Goal: Task Accomplishment & Management: Use online tool/utility

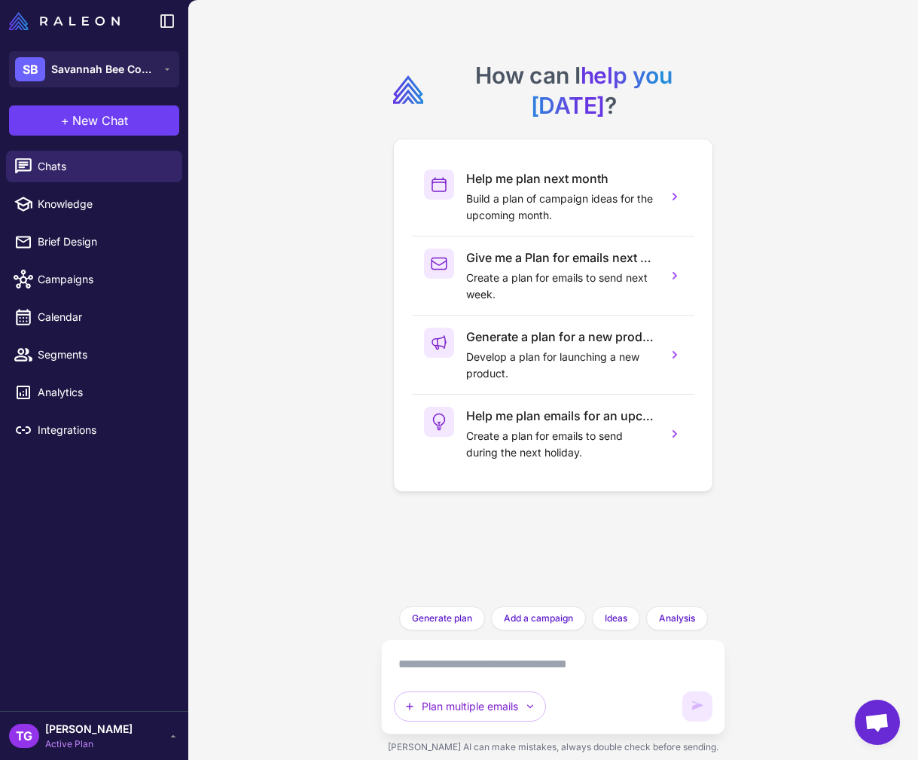
click at [79, 224] on li "Brief Design" at bounding box center [94, 242] width 188 height 38
click at [66, 201] on span "Knowledge" at bounding box center [104, 204] width 133 height 17
select select
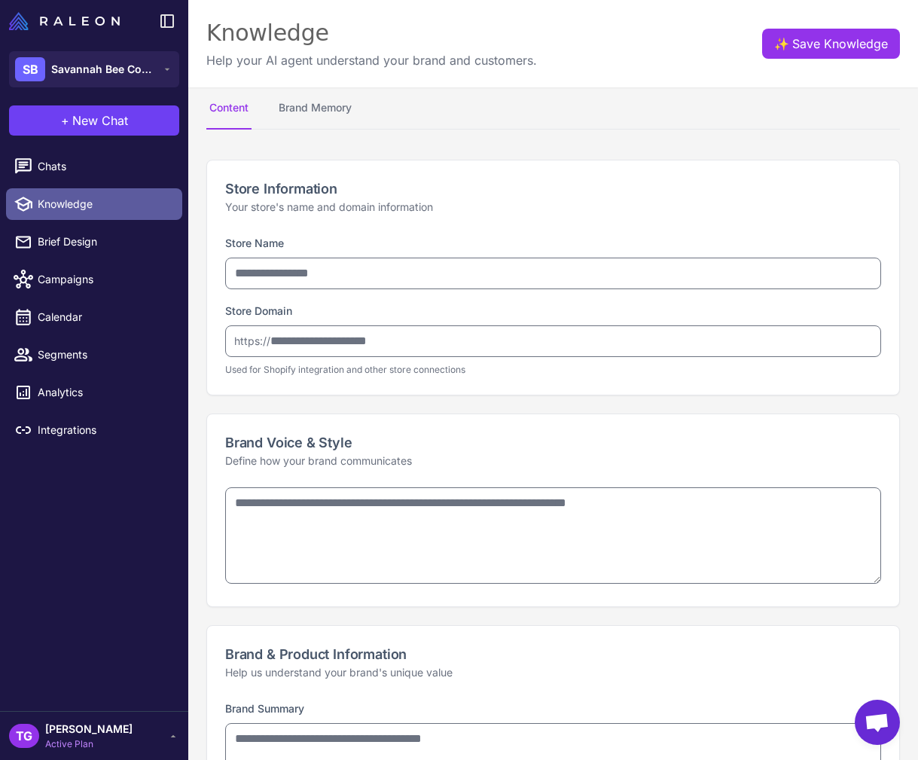
type input "**********"
type textarea "**********"
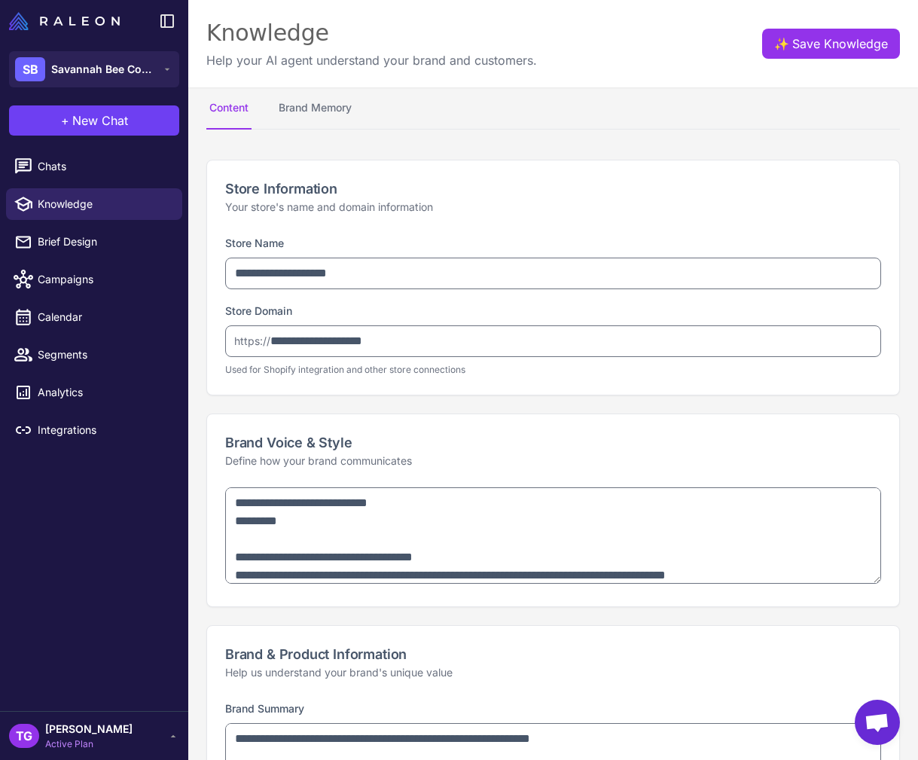
type textarea "**********"
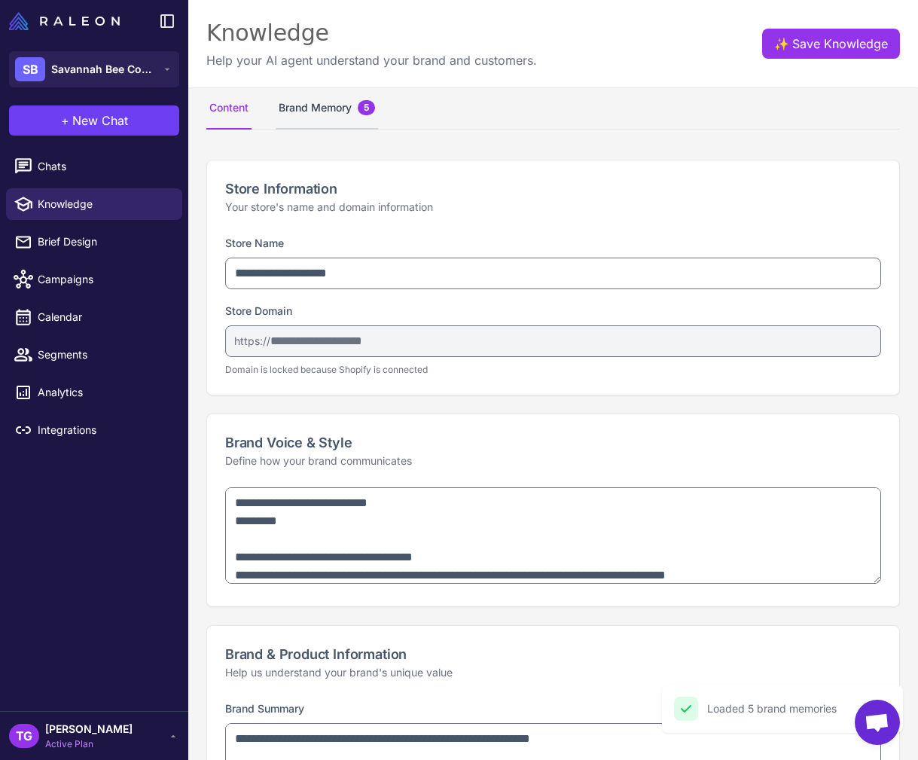
click at [302, 111] on button "Brand Memory 5" at bounding box center [327, 108] width 102 height 42
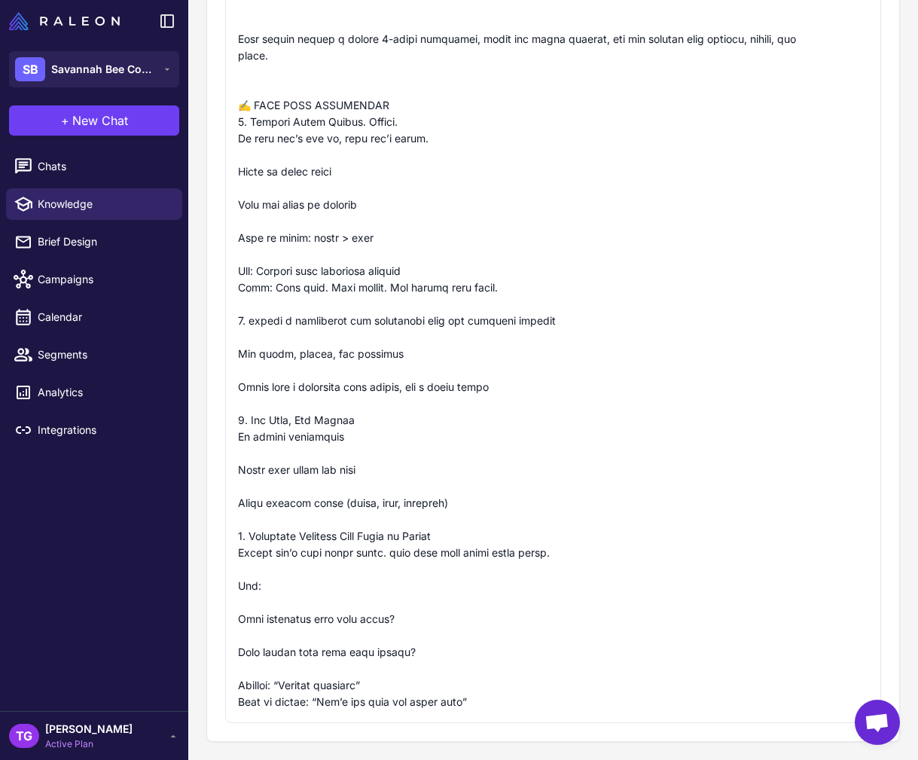
scroll to position [3108, 0]
click at [56, 161] on span "Chats" at bounding box center [104, 166] width 133 height 17
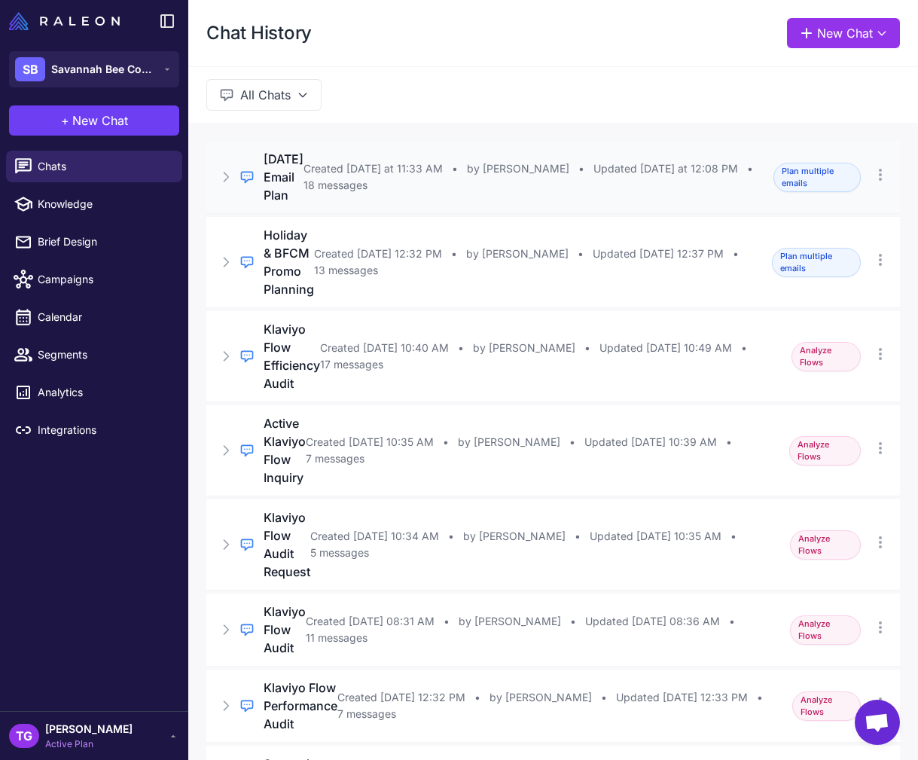
click at [341, 194] on span "18 messages" at bounding box center [335, 185] width 64 height 17
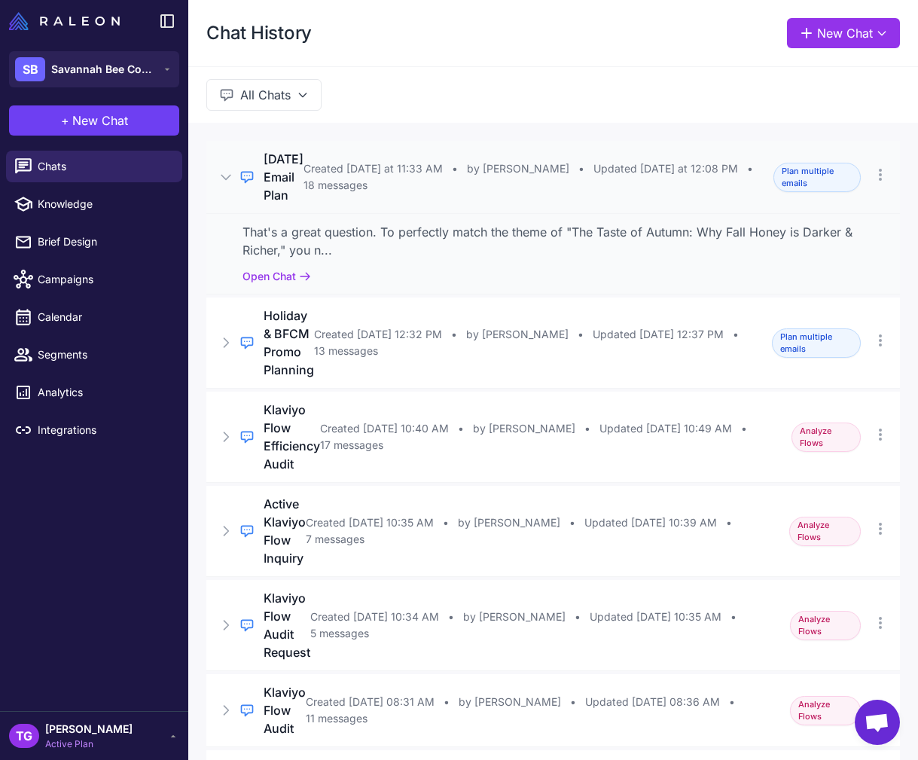
click at [494, 194] on div "Created [DATE] at 11:33 AM • by [PERSON_NAME] • Updated [DATE] at 12:08 PM • 18…" at bounding box center [533, 176] width 461 height 33
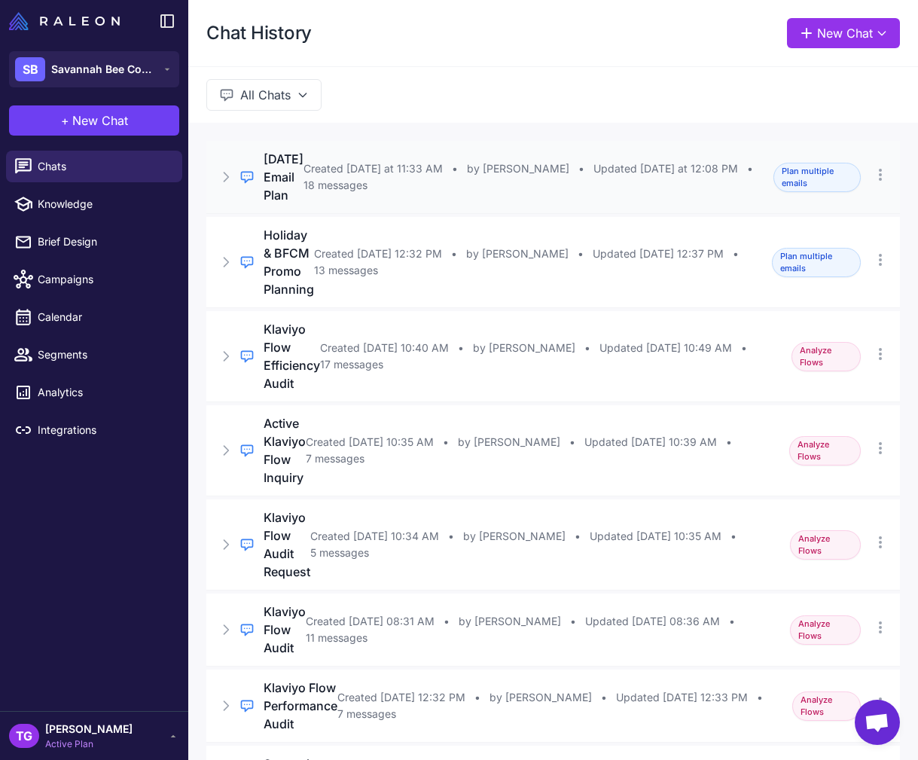
click at [494, 194] on div "Created [DATE] at 11:33 AM • by [PERSON_NAME] • Updated [DATE] at 12:08 PM • 18…" at bounding box center [533, 176] width 461 height 33
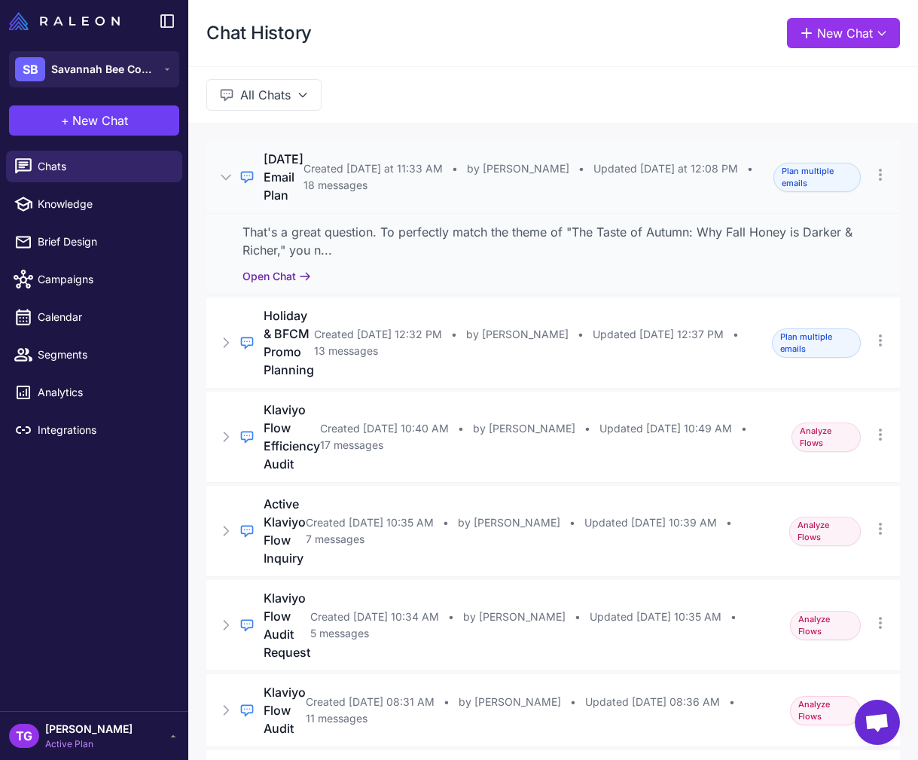
click at [296, 285] on button "Open Chat" at bounding box center [276, 276] width 69 height 17
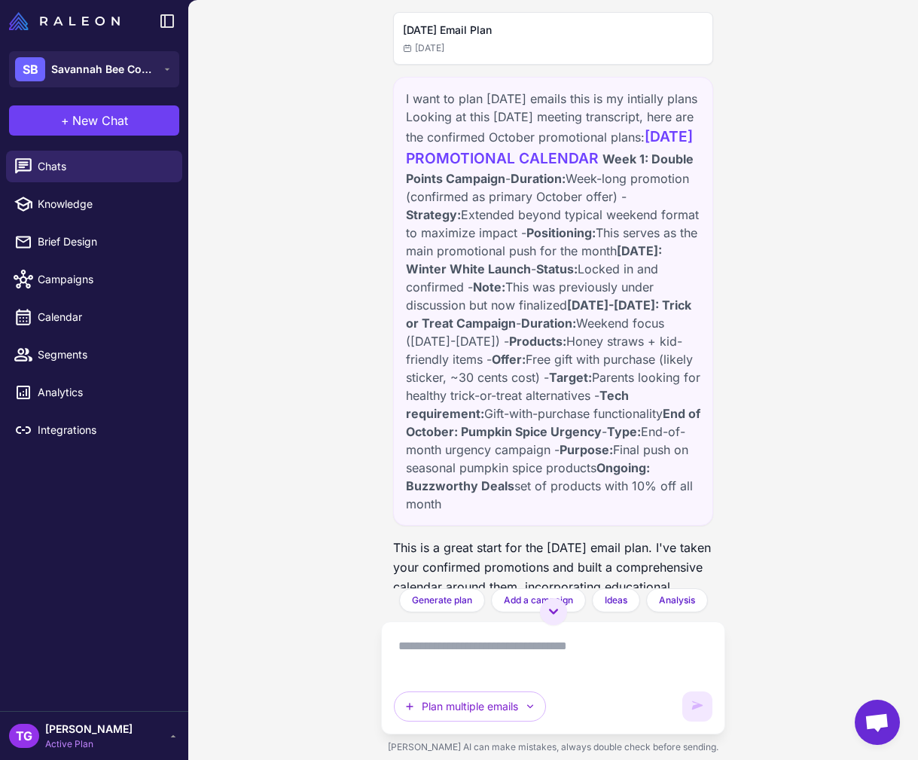
click at [464, 48] on div "[DATE]" at bounding box center [553, 48] width 300 height 14
click at [459, 32] on h2 "[DATE] Email Plan" at bounding box center [553, 30] width 300 height 17
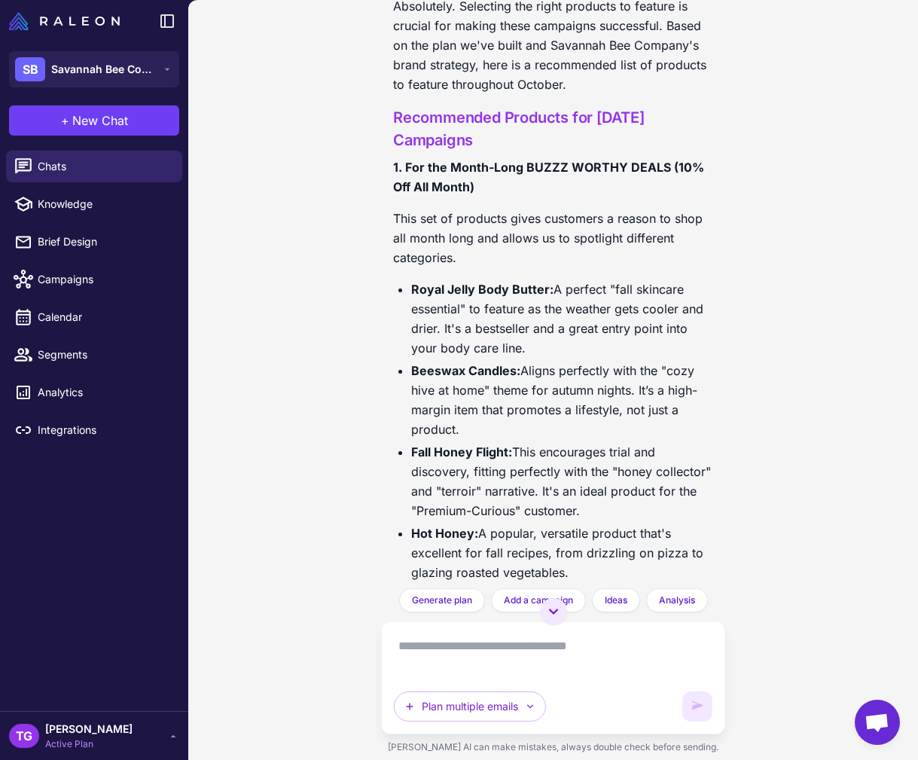
scroll to position [5673, 0]
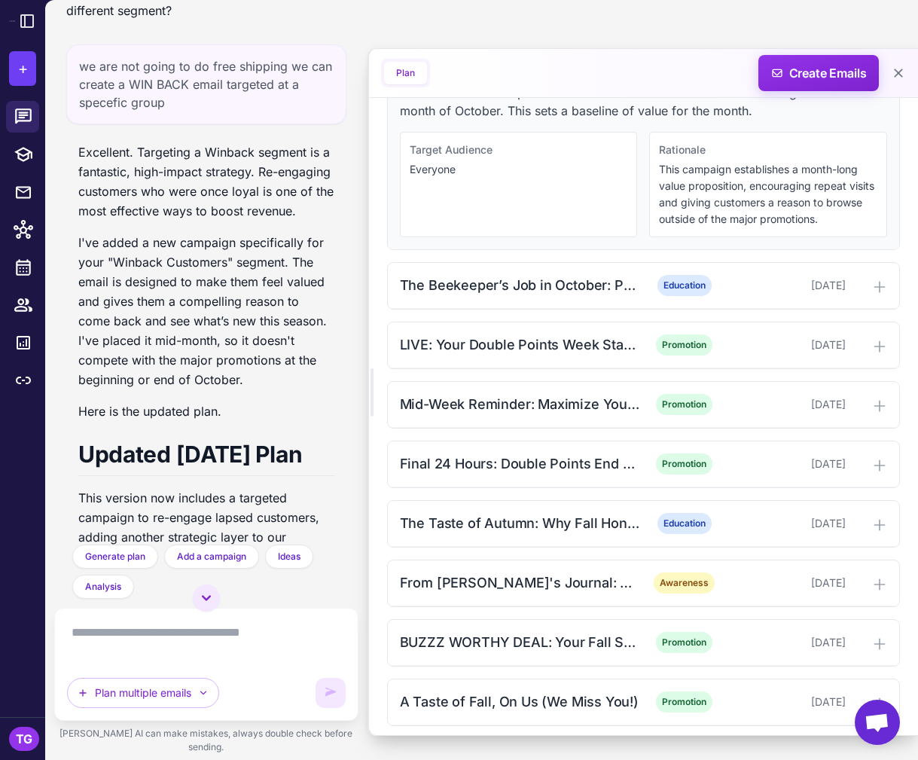
scroll to position [678, 0]
click at [556, 289] on div "The Beekeeper’s Job in October: Preparing Hives for Winter" at bounding box center [520, 286] width 241 height 20
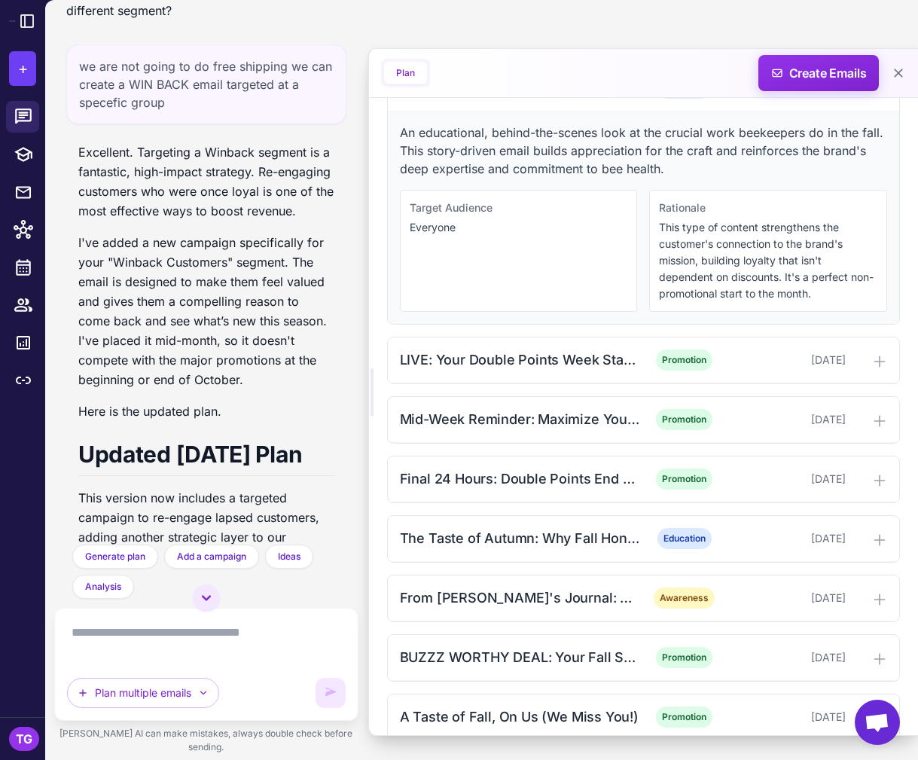
scroll to position [1004, 0]
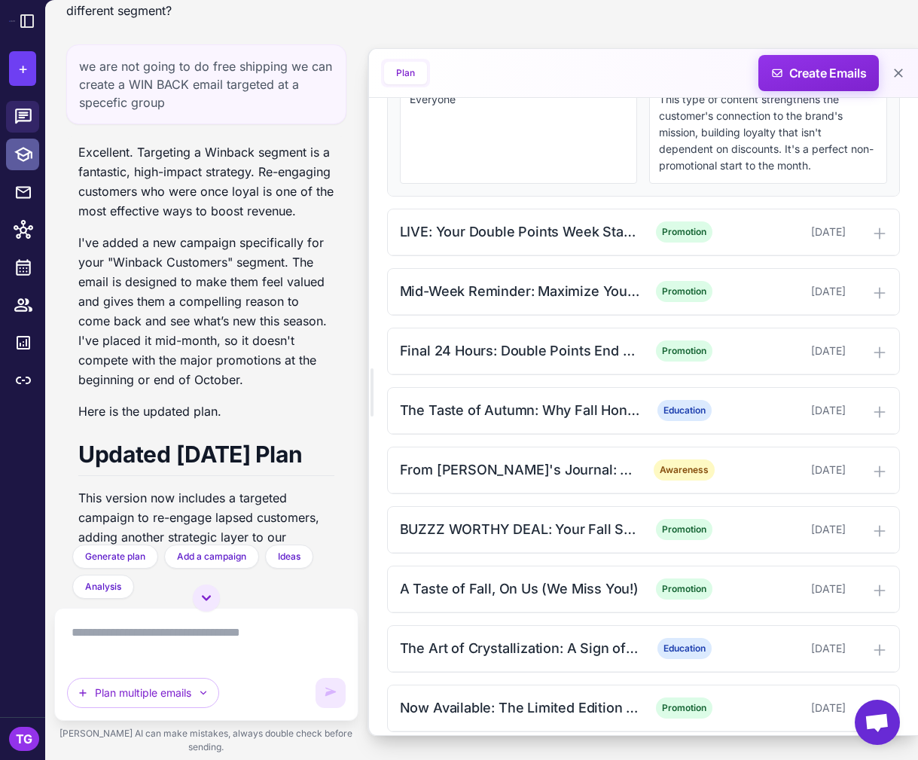
click at [27, 162] on icon at bounding box center [24, 155] width 20 height 20
select select
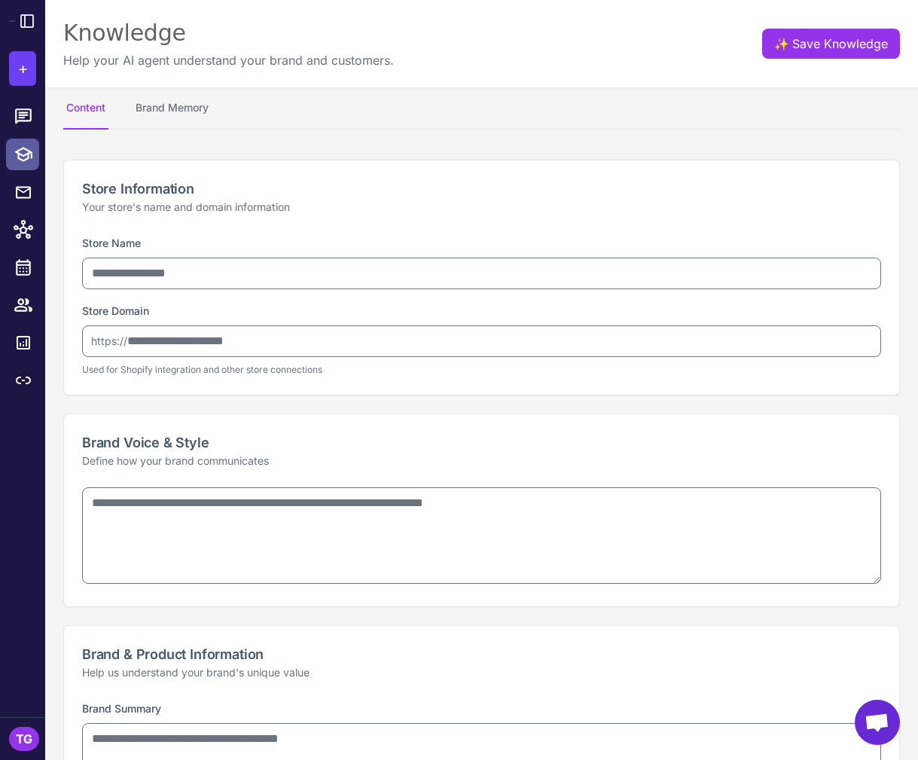
type input "**********"
type textarea "**********"
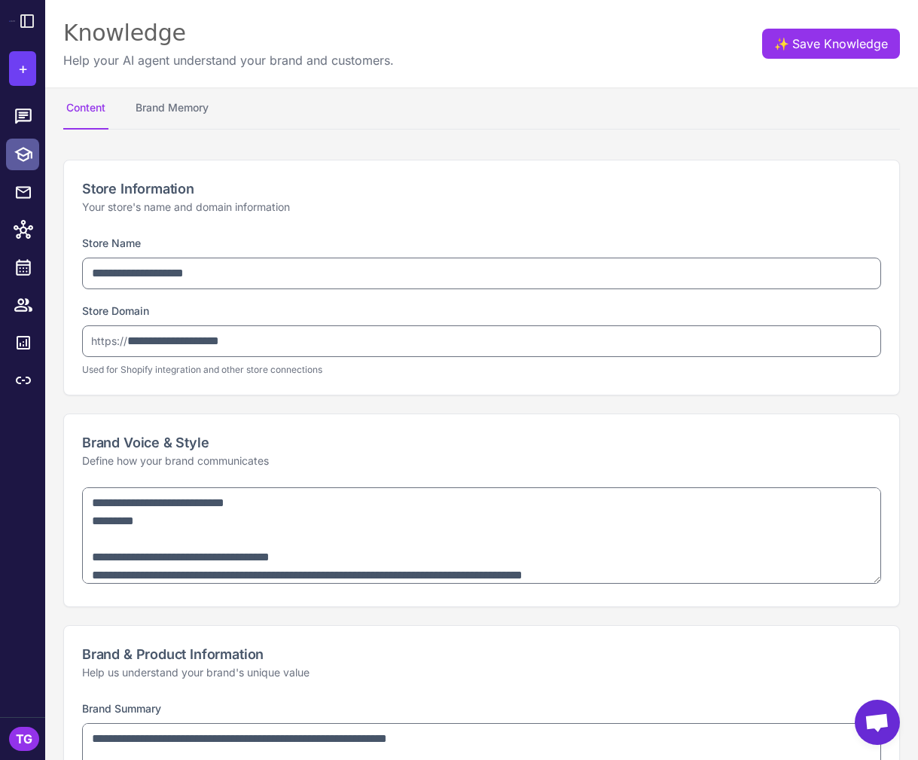
type textarea "**********"
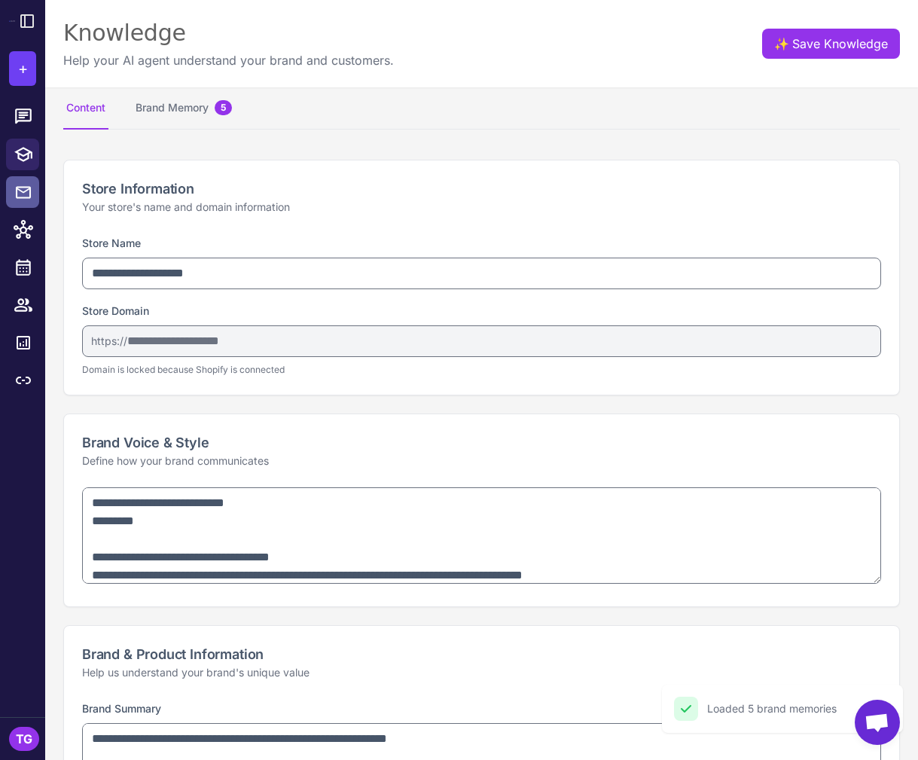
click at [21, 179] on link at bounding box center [22, 192] width 33 height 32
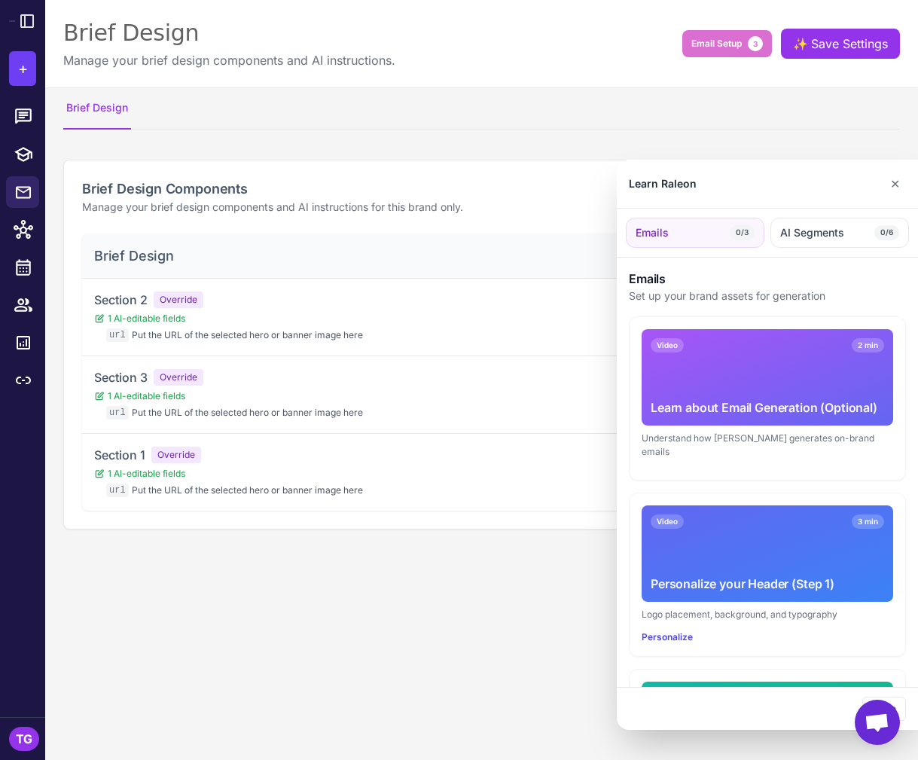
click at [21, 119] on div at bounding box center [459, 380] width 918 height 760
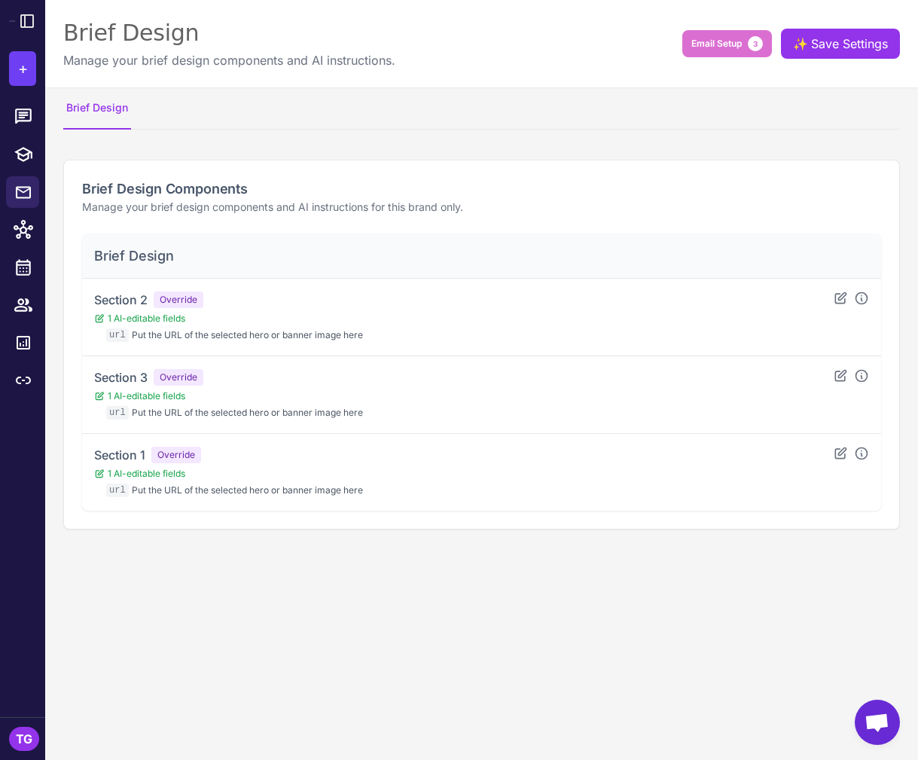
click at [22, 120] on icon at bounding box center [24, 117] width 20 height 20
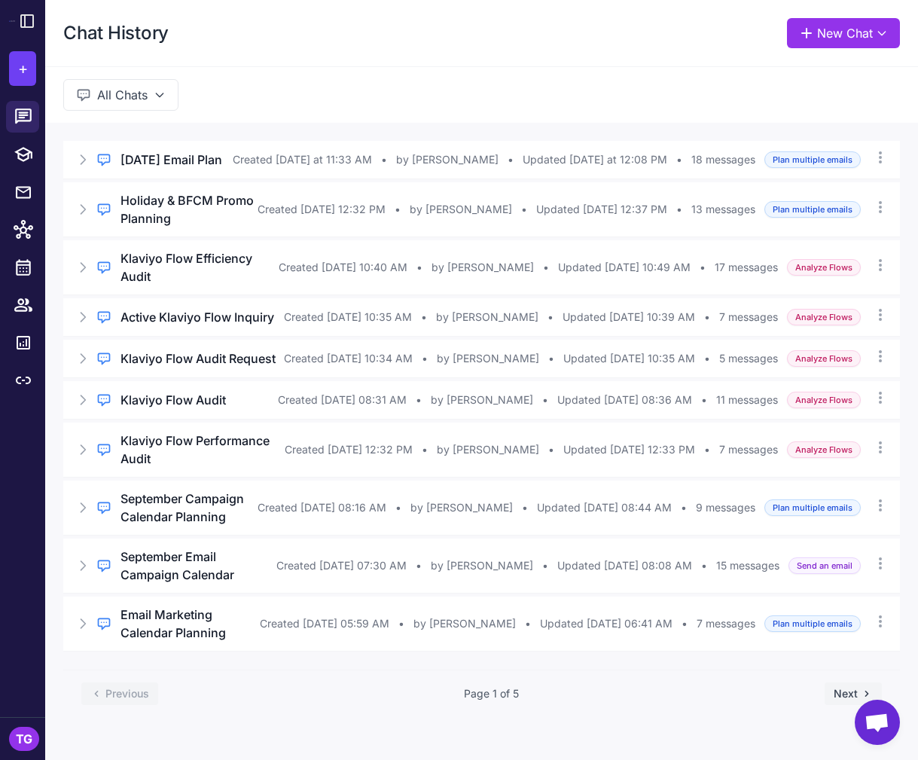
drag, startPoint x: 172, startPoint y: 177, endPoint x: 273, endPoint y: 197, distance: 102.9
click at [274, 197] on div "Regular Chat [DATE] Email Plan Created [DATE] at 11:33 AM • by [PERSON_NAME] • …" at bounding box center [481, 396] width 837 height 510
click at [138, 163] on div "Regular Chat" at bounding box center [132, 153] width 72 height 20
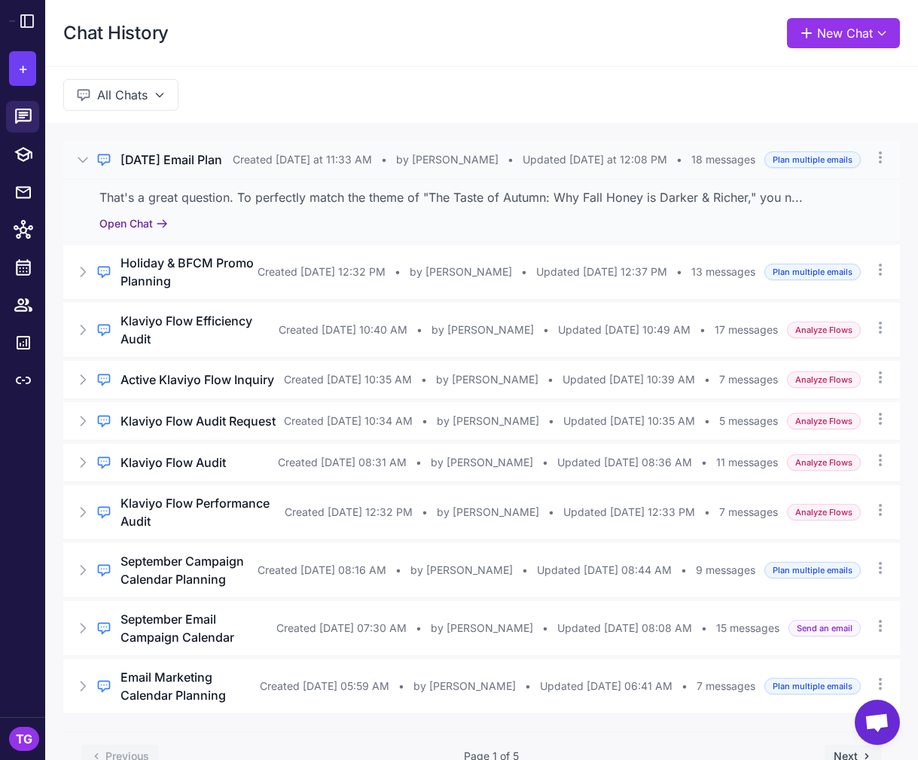
click at [128, 232] on button "Open Chat" at bounding box center [133, 223] width 69 height 17
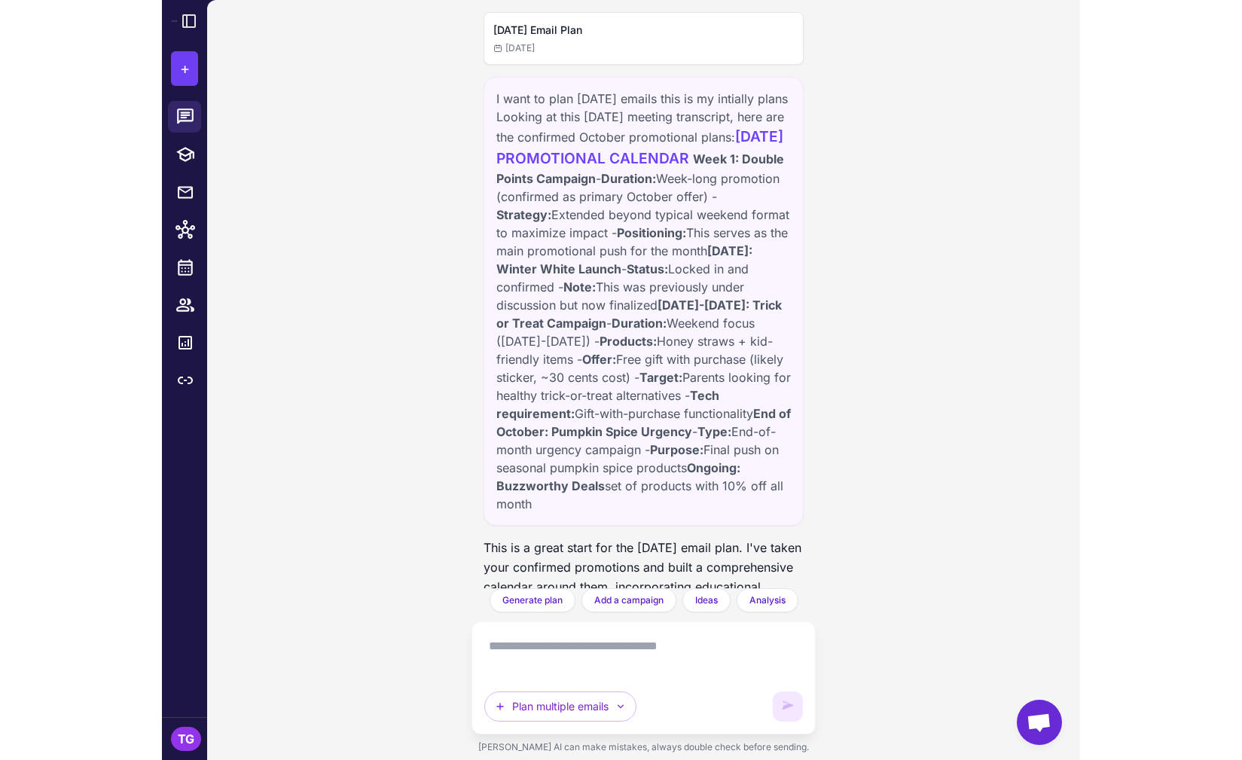
scroll to position [7930, 0]
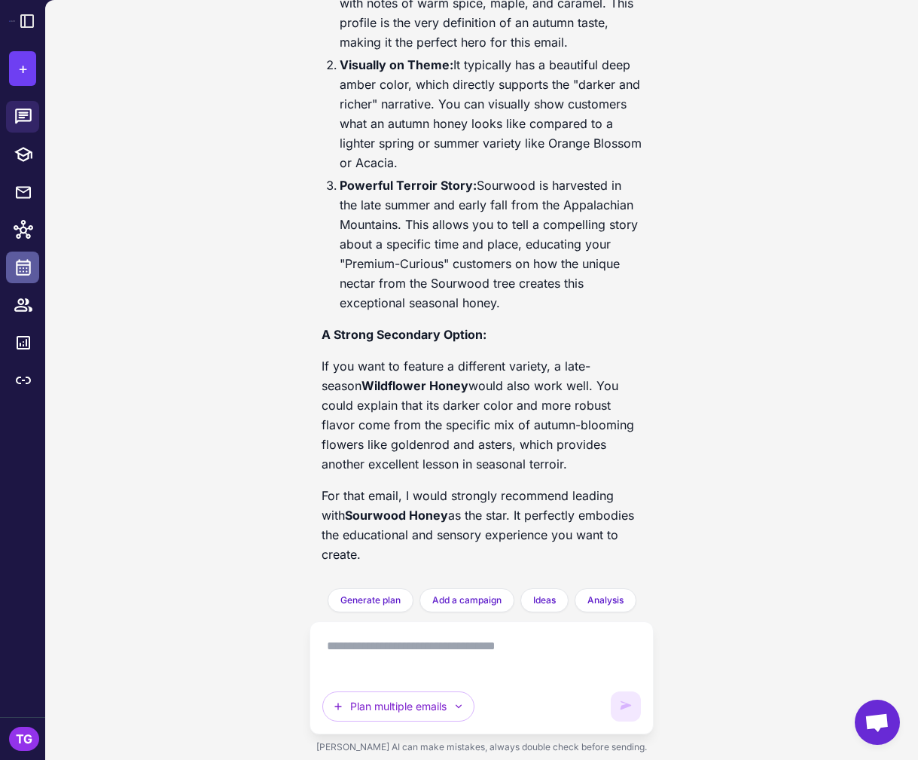
click at [26, 268] on icon at bounding box center [23, 267] width 15 height 17
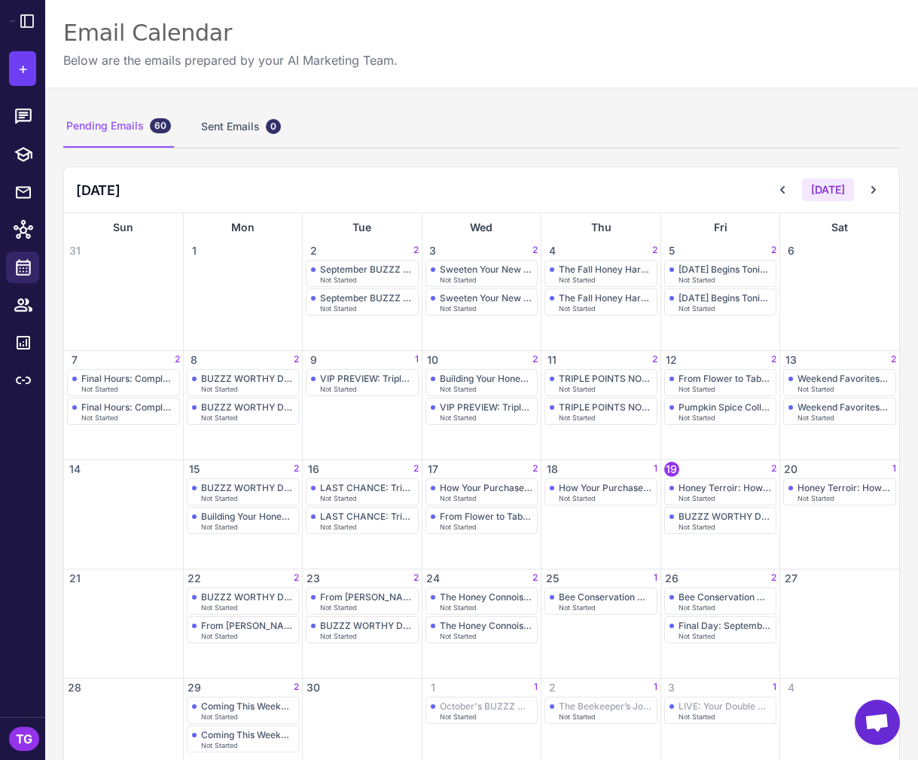
click at [915, 279] on div "Pending Emails 60 Sent Emails 0 [DATE] [DATE] Sun Mon Tue Wed Thu Fri Sat 31 1 …" at bounding box center [481, 446] width 873 height 718
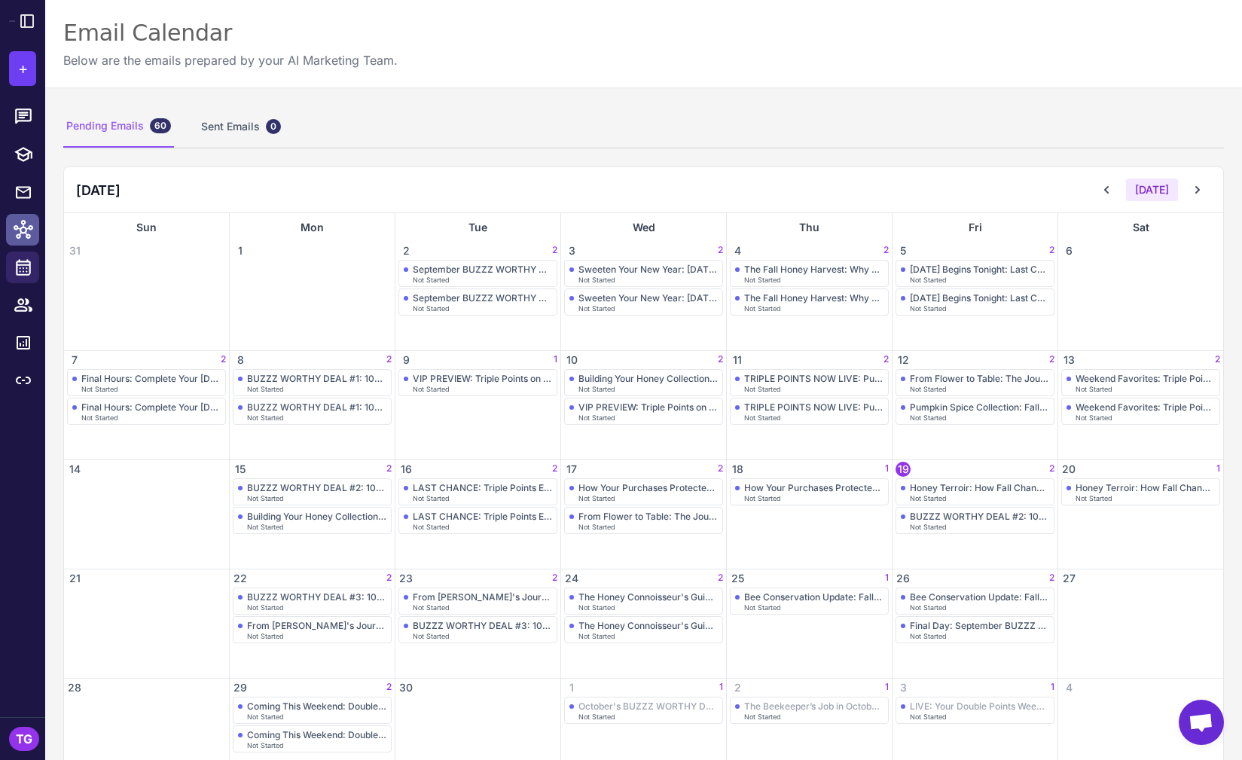
click at [23, 224] on icon at bounding box center [24, 229] width 20 height 19
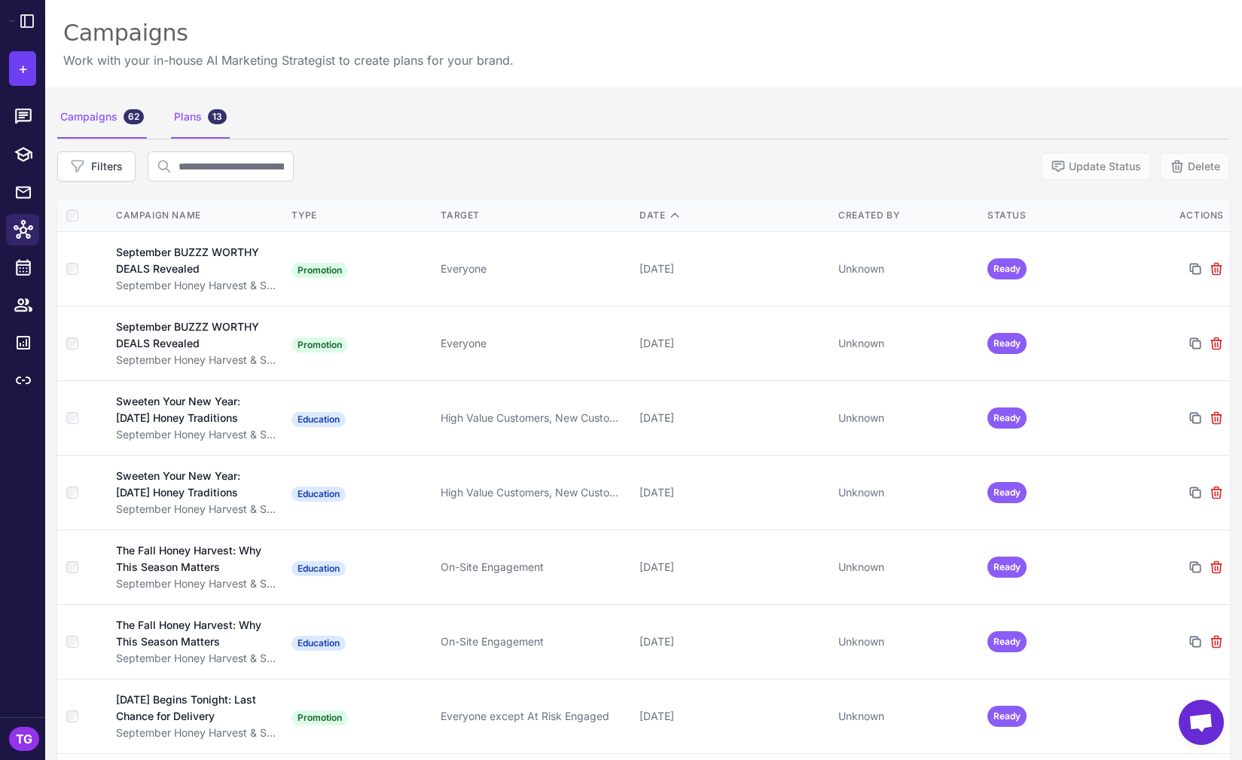
click at [181, 123] on div "Plans 13" at bounding box center [200, 117] width 59 height 42
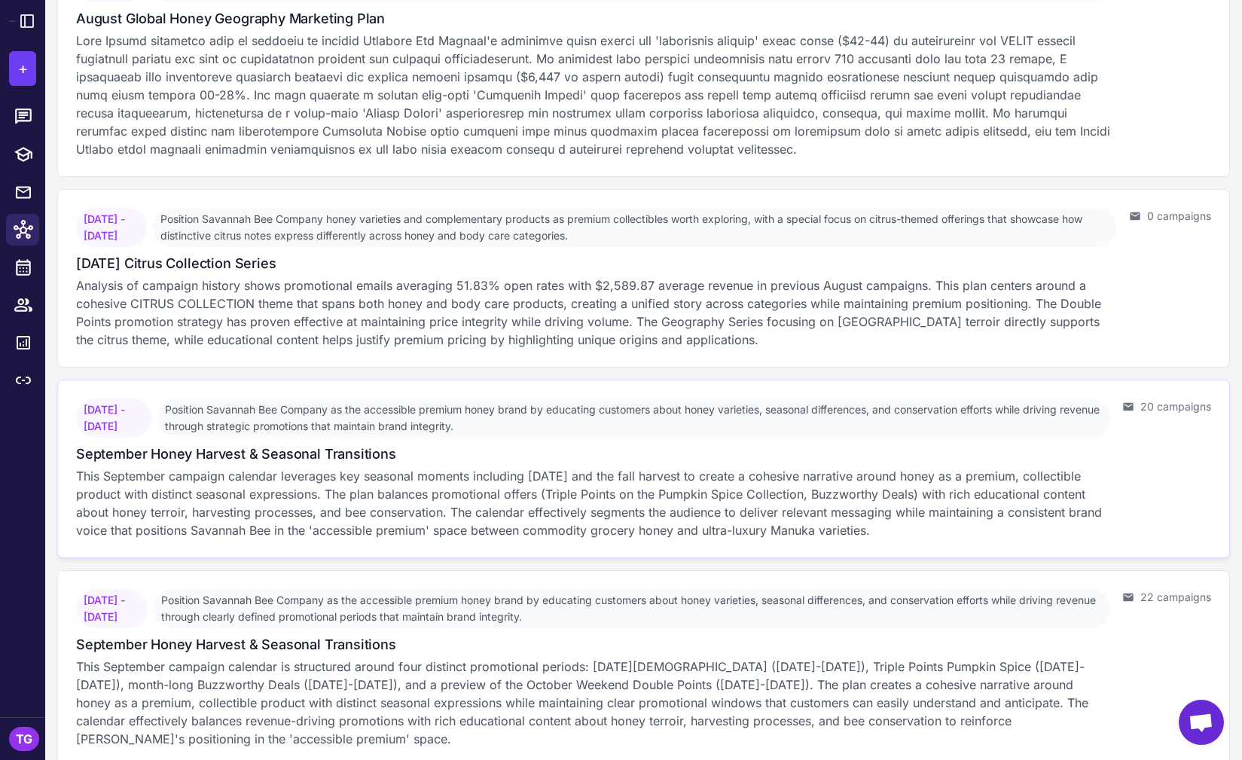
scroll to position [2001, 0]
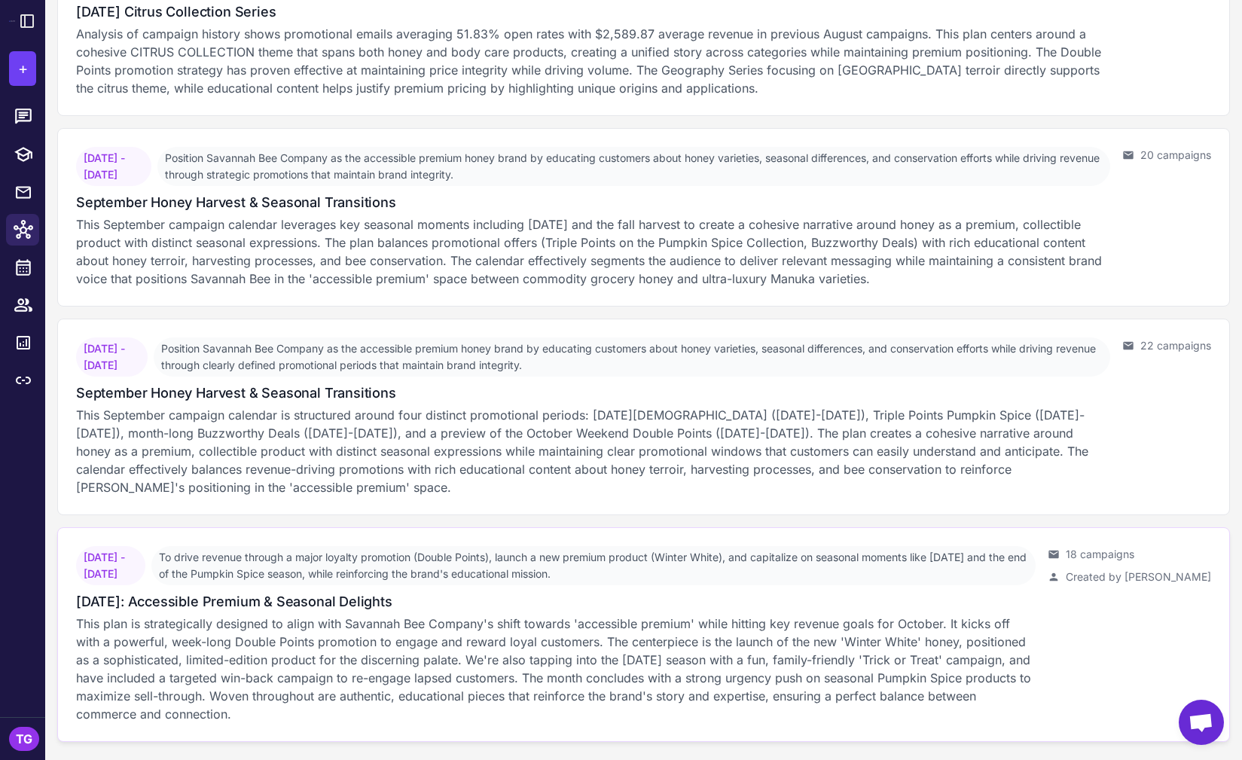
click at [136, 586] on div "[DATE] - [DATE] To drive revenue through a major loyalty promotion (Double Poin…" at bounding box center [555, 634] width 959 height 177
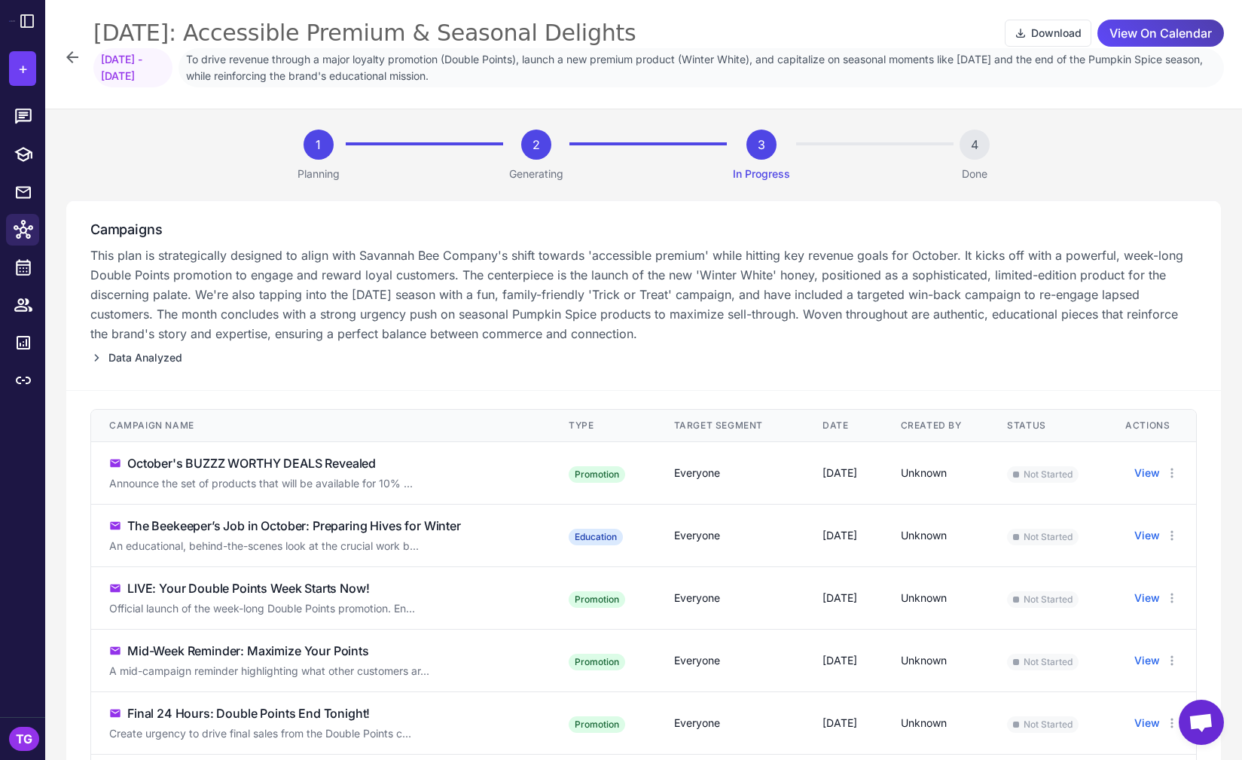
click at [244, 462] on div "October's BUZZZ WORTHY DEALS Revealed" at bounding box center [251, 463] width 248 height 18
click at [917, 471] on button "View" at bounding box center [1147, 473] width 26 height 17
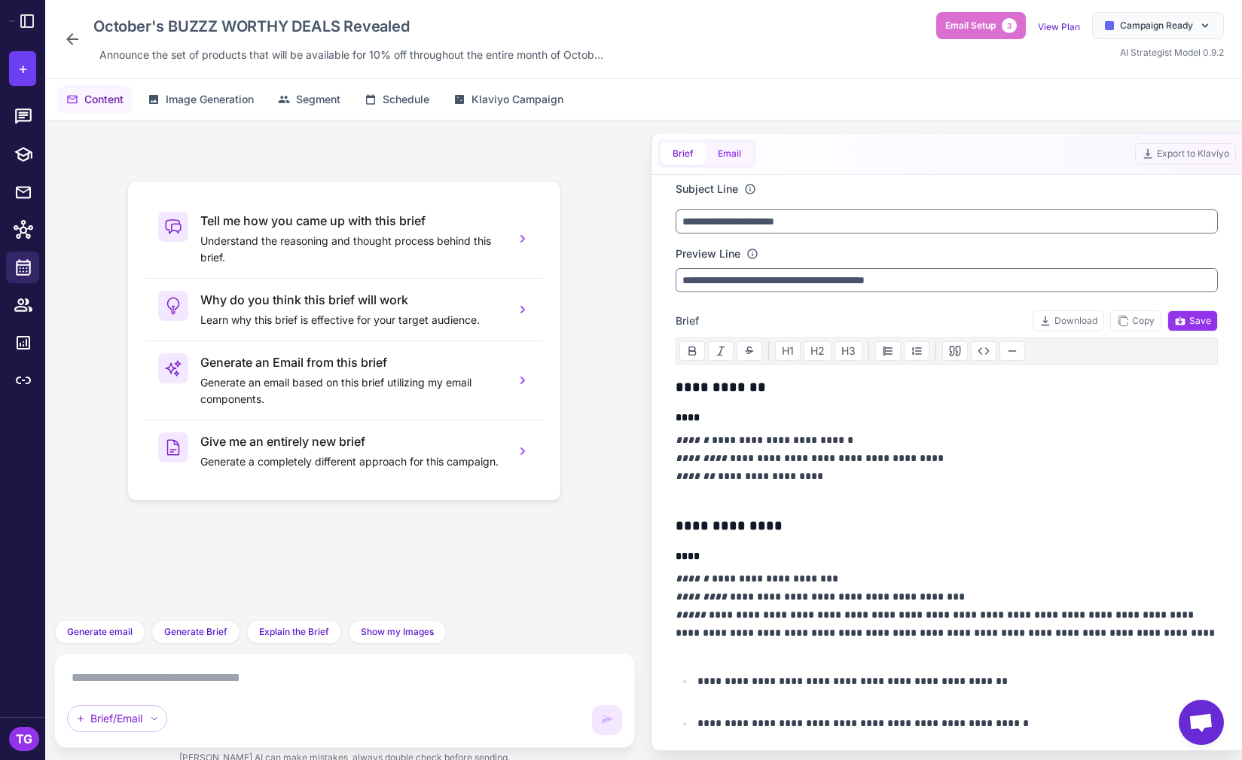
click at [726, 151] on button "Email" at bounding box center [729, 153] width 47 height 23
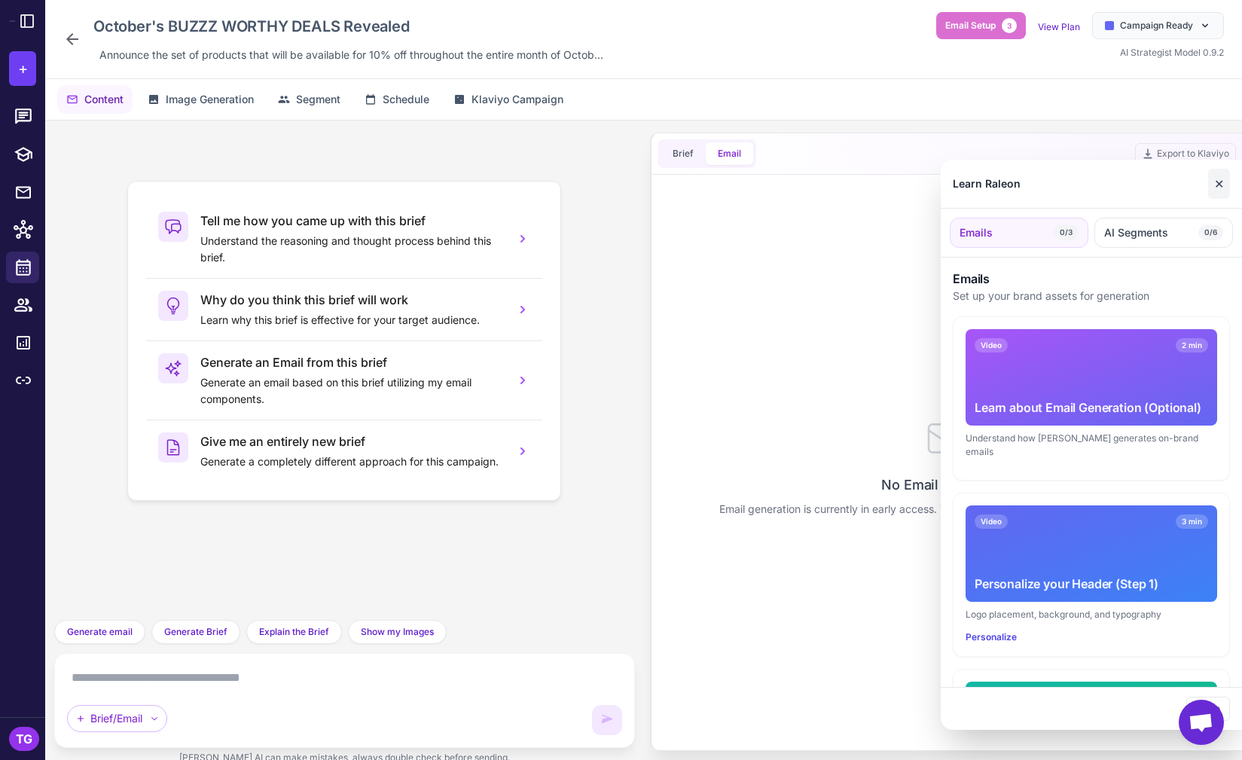
click at [917, 181] on button "✕" at bounding box center [1219, 184] width 22 height 30
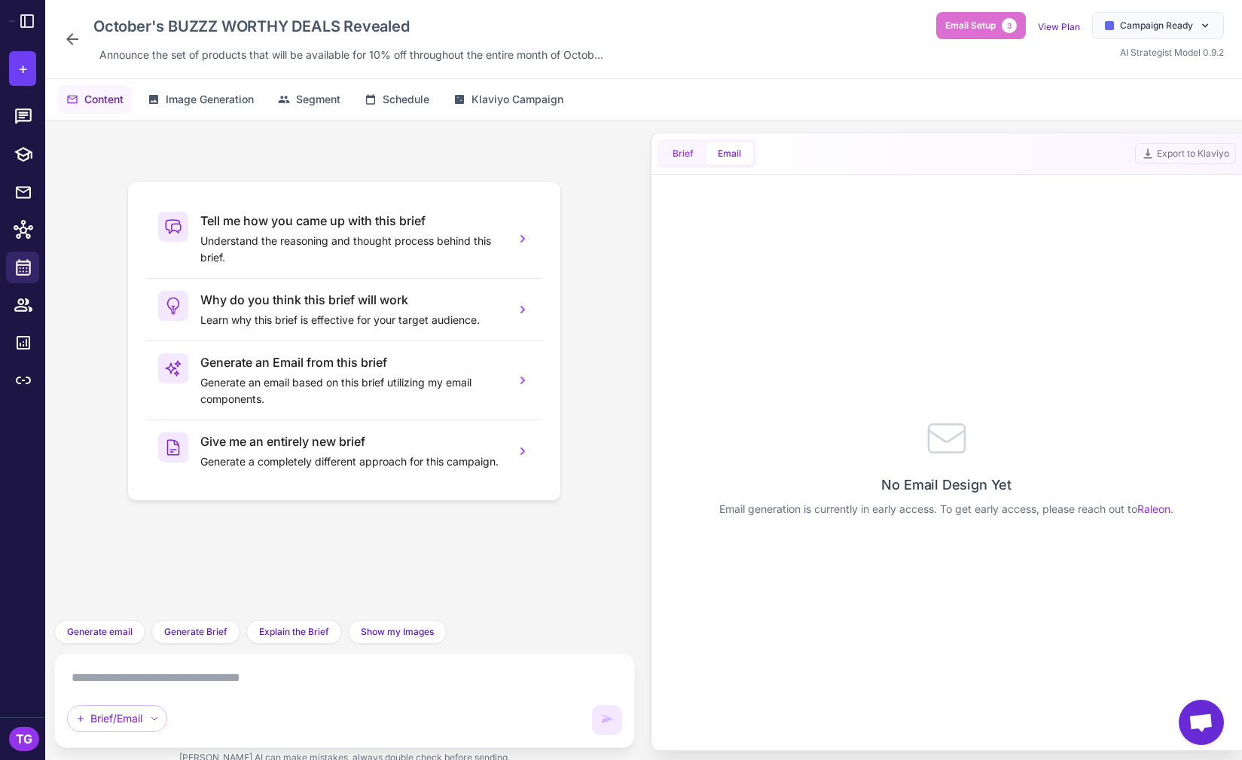
click at [680, 155] on button "Brief" at bounding box center [682, 153] width 45 height 23
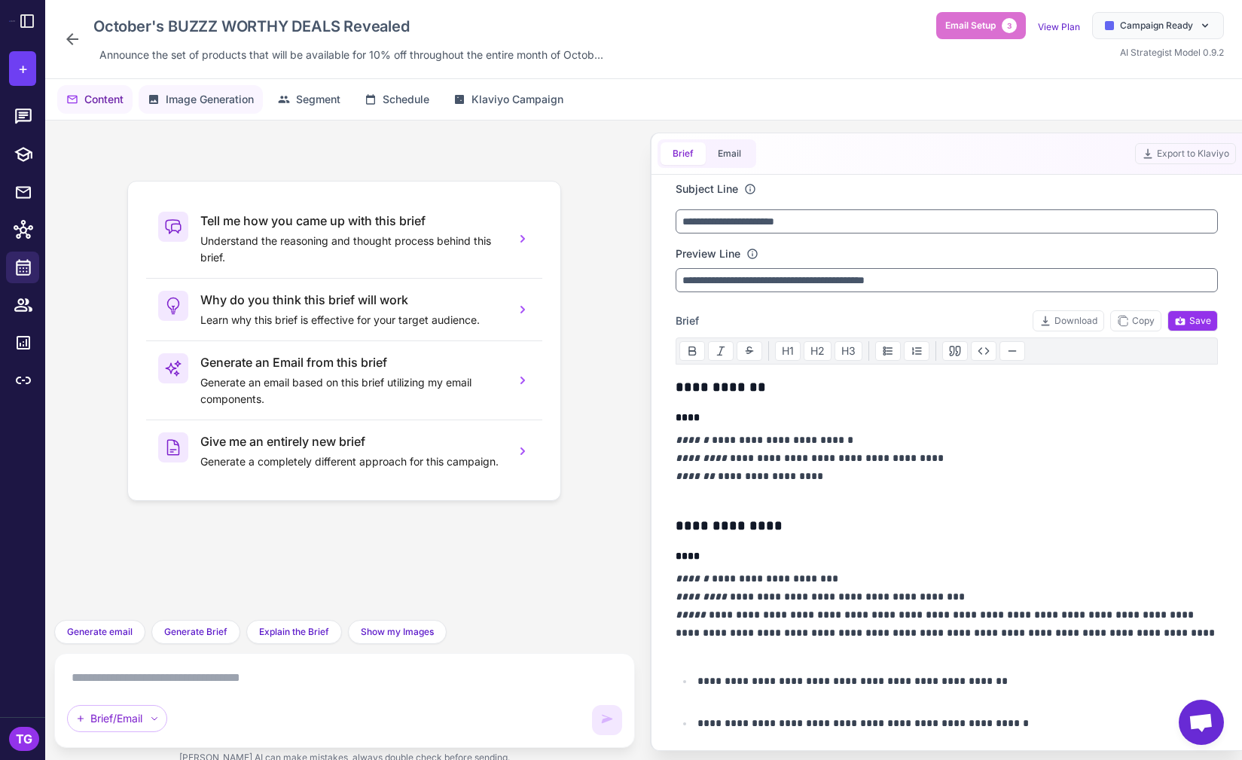
click at [199, 107] on span "Image Generation" at bounding box center [210, 99] width 88 height 17
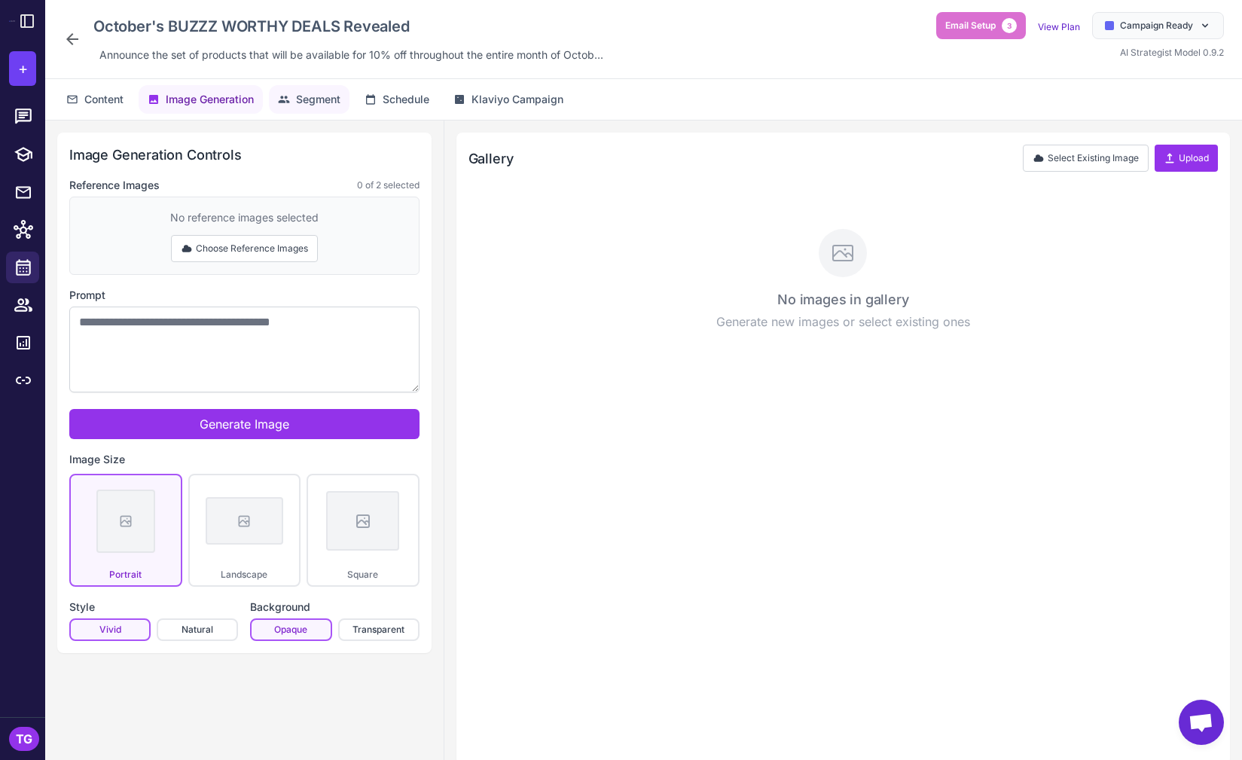
click at [300, 108] on button "Segment" at bounding box center [309, 99] width 81 height 29
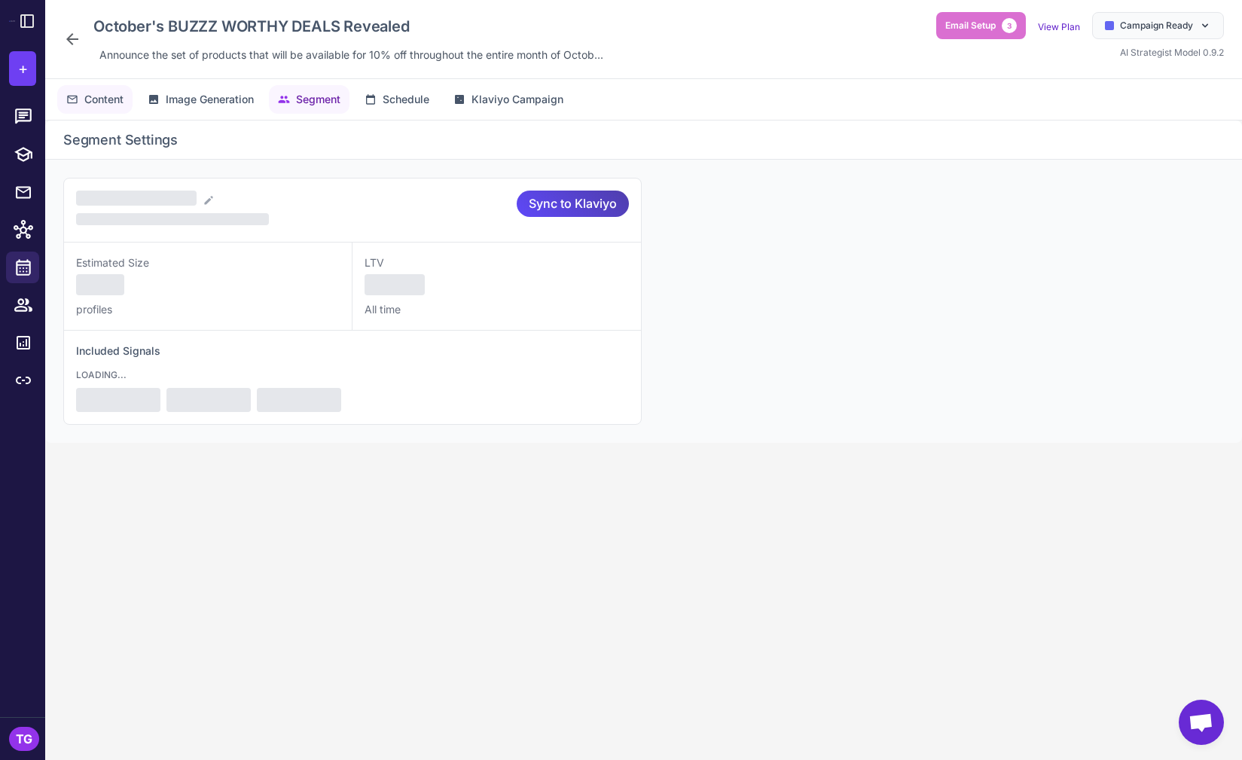
click at [91, 87] on button "Content" at bounding box center [94, 99] width 75 height 29
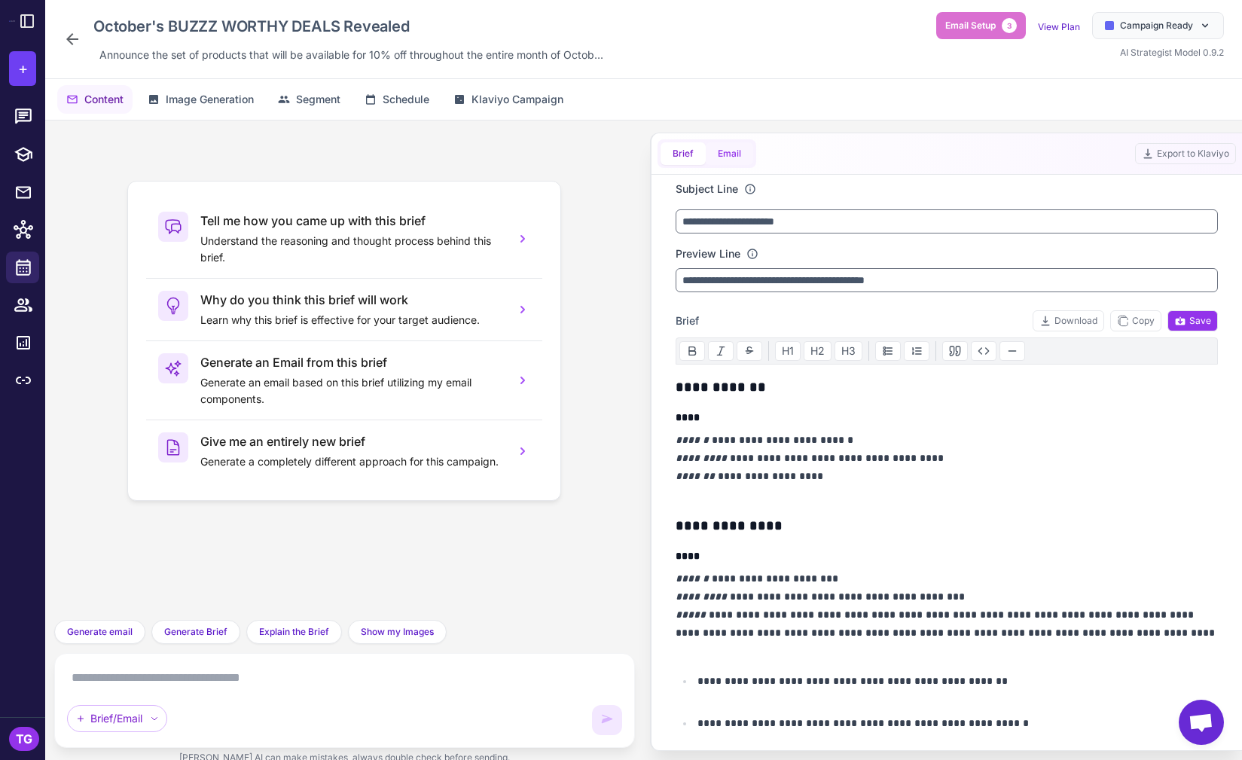
click at [739, 145] on button "Email" at bounding box center [729, 153] width 47 height 23
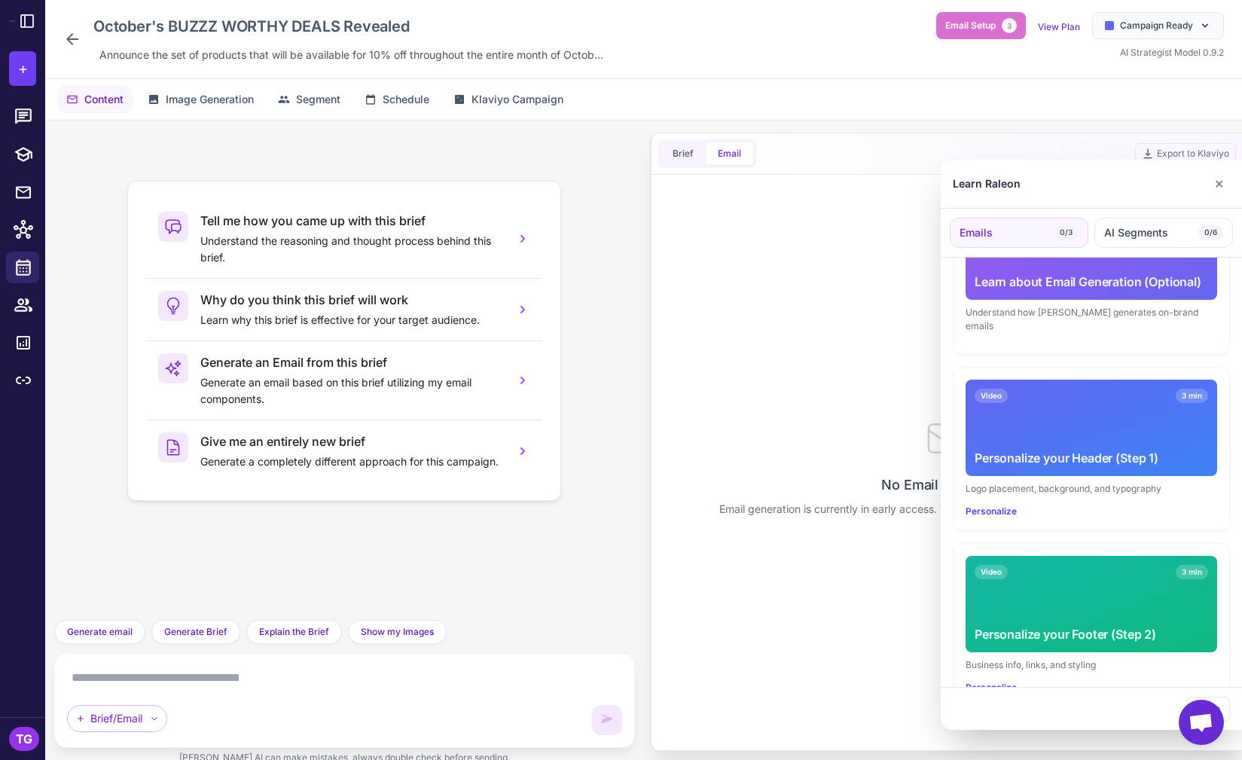
scroll to position [128, 0]
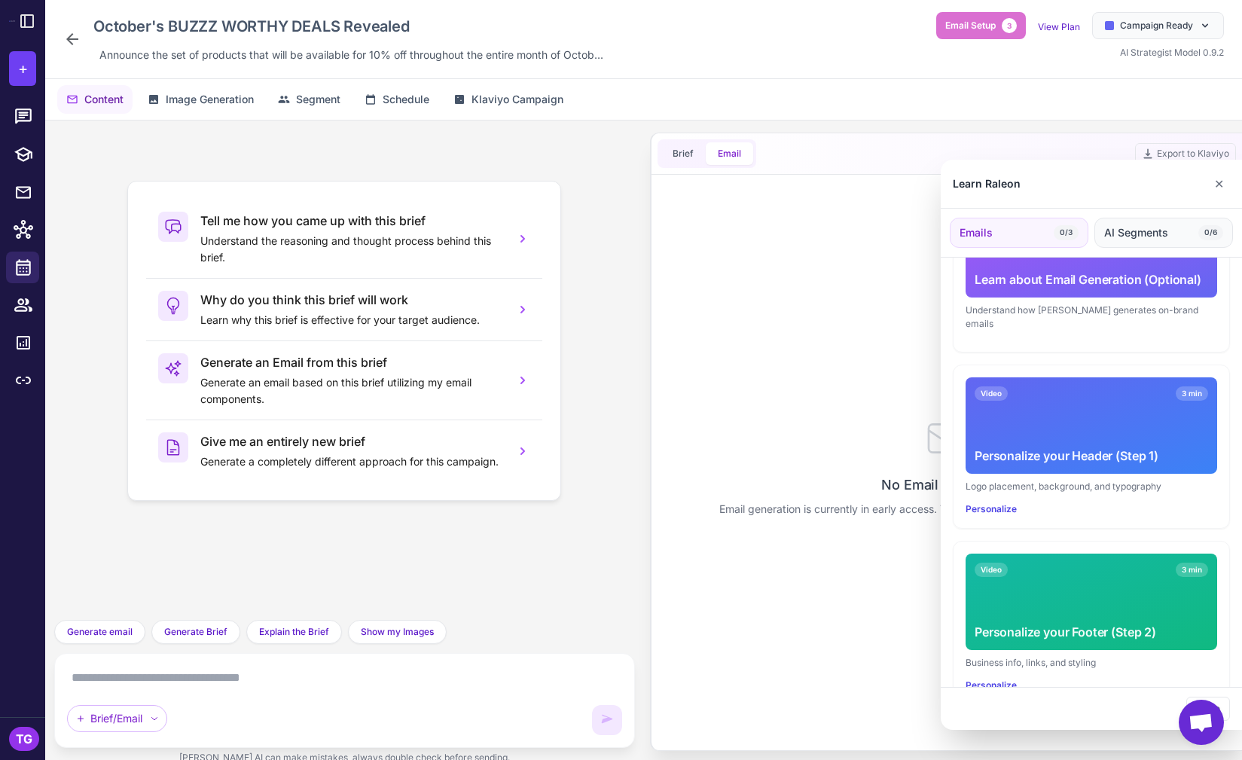
click at [917, 225] on span "AI Segments" at bounding box center [1136, 232] width 64 height 17
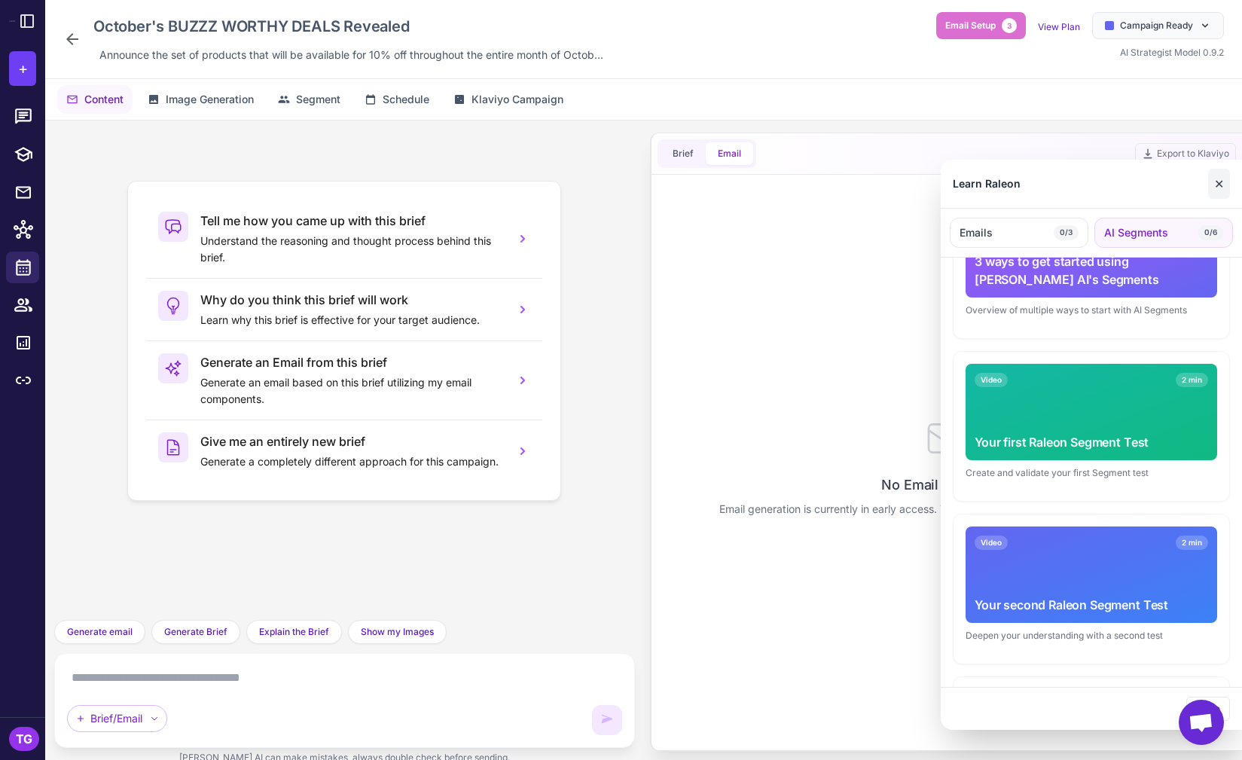
click at [917, 192] on button "✕" at bounding box center [1219, 184] width 22 height 30
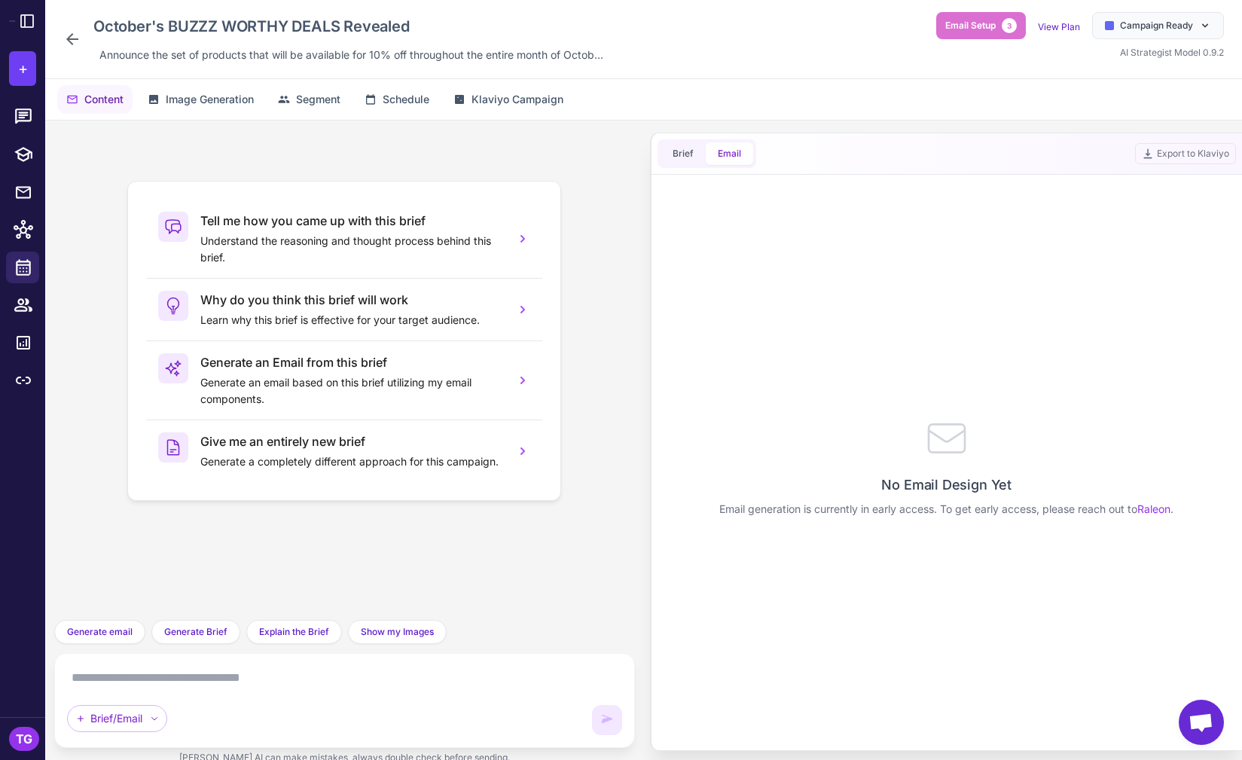
click at [917, 486] on p "No Email Design Yet" at bounding box center [946, 484] width 130 height 20
click at [307, 110] on button "Segment" at bounding box center [309, 99] width 81 height 29
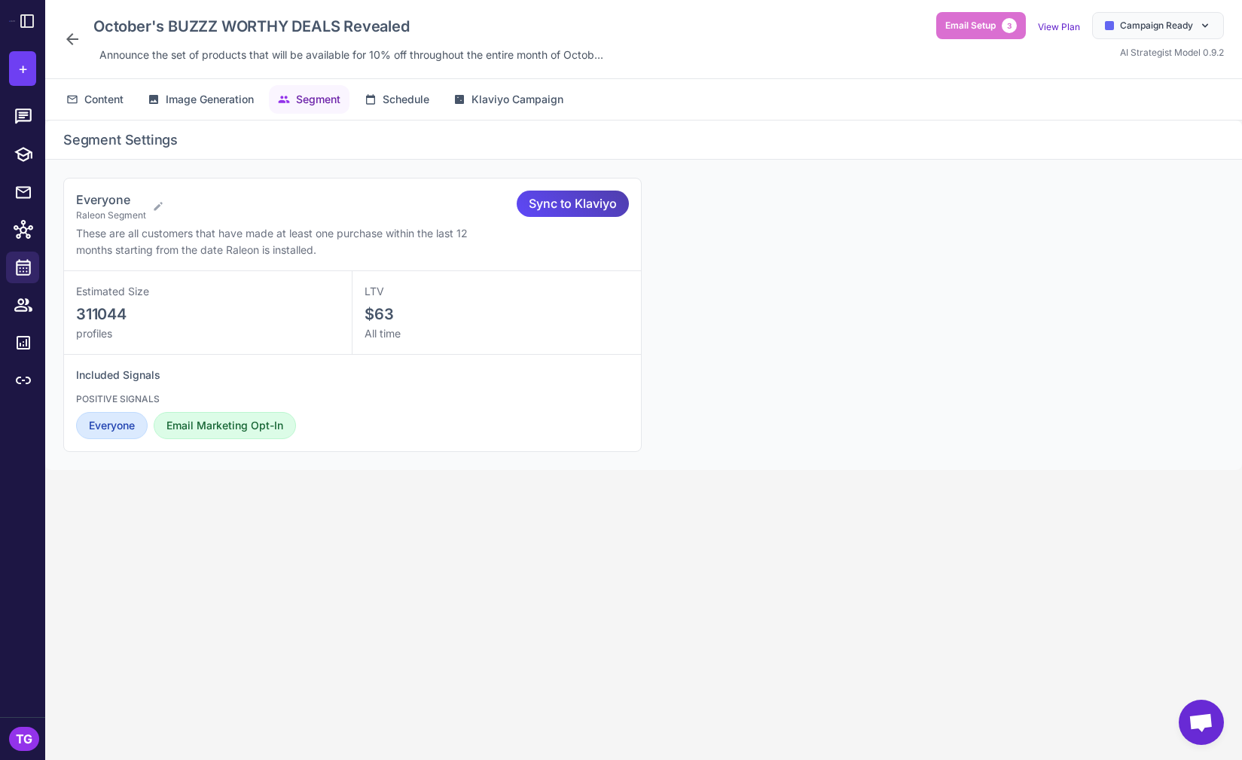
click at [67, 43] on icon at bounding box center [72, 39] width 18 height 18
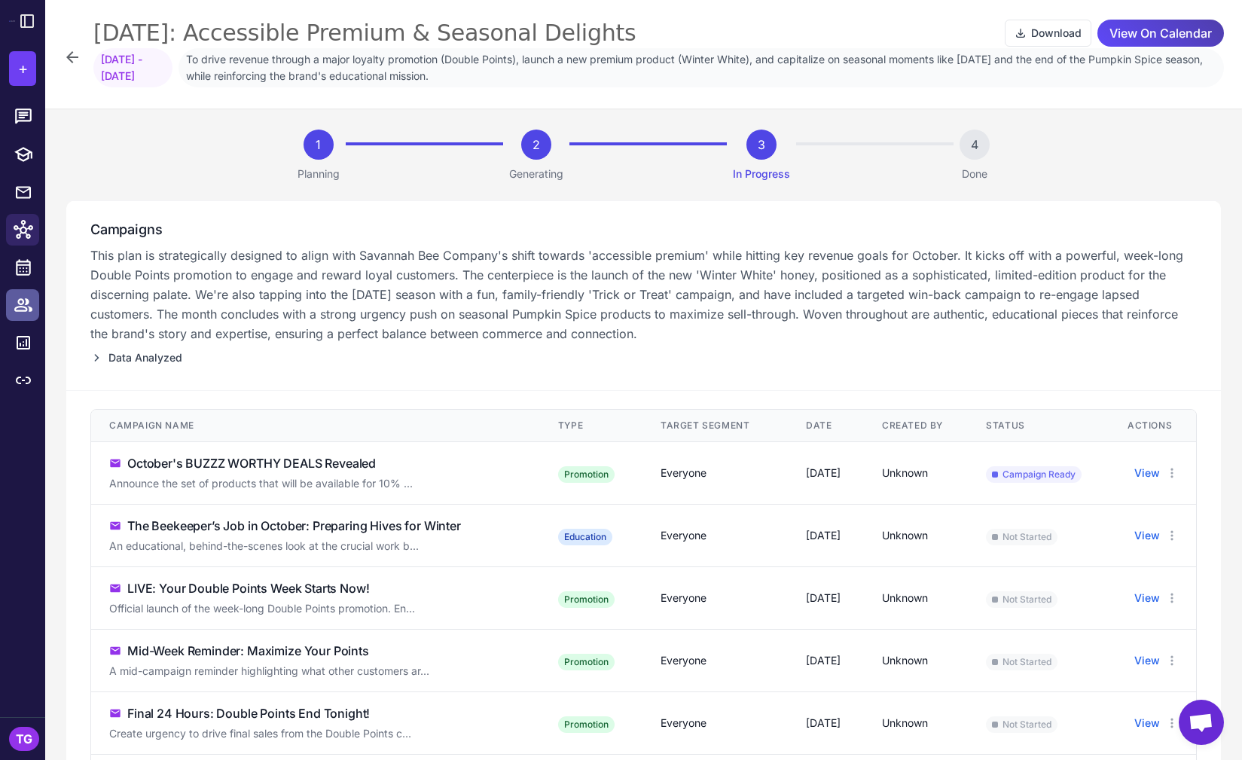
click at [26, 303] on icon at bounding box center [23, 304] width 18 height 13
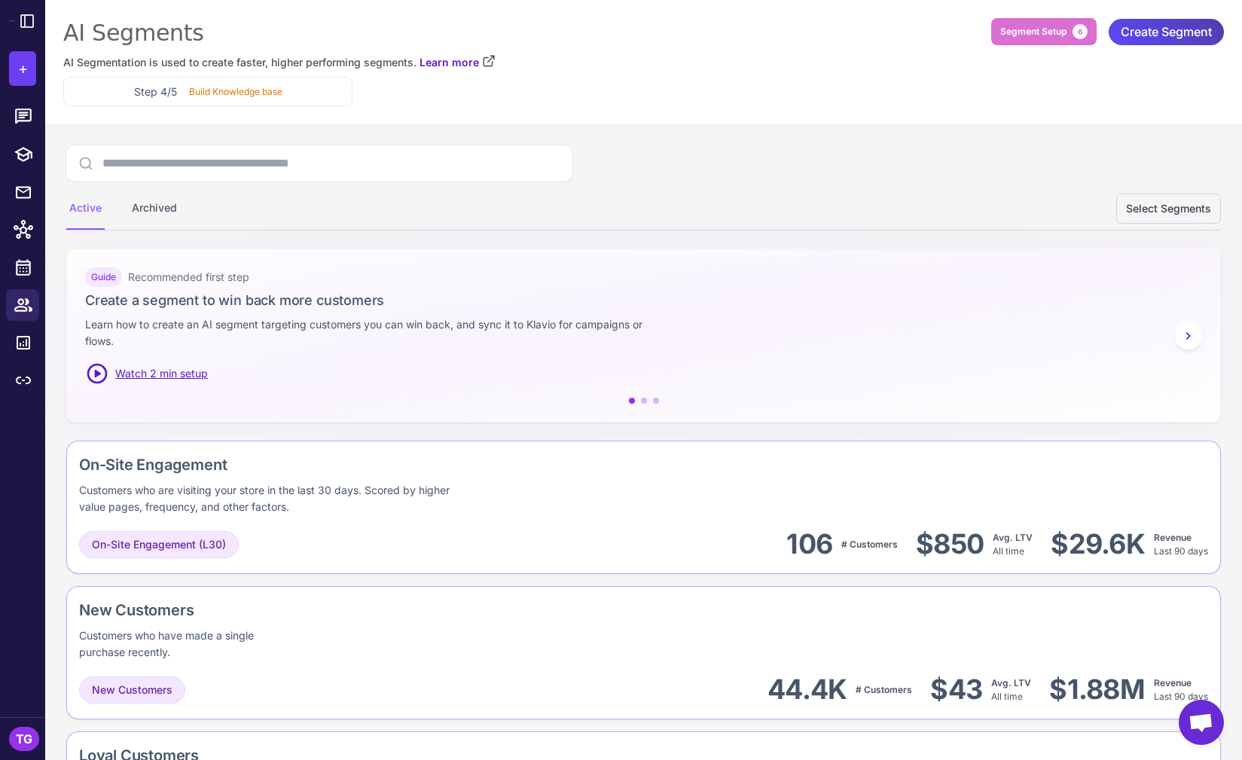
click at [41, 26] on div at bounding box center [22, 21] width 45 height 42
click at [22, 25] on icon at bounding box center [27, 21] width 18 height 18
